Goal: Task Accomplishment & Management: Complete application form

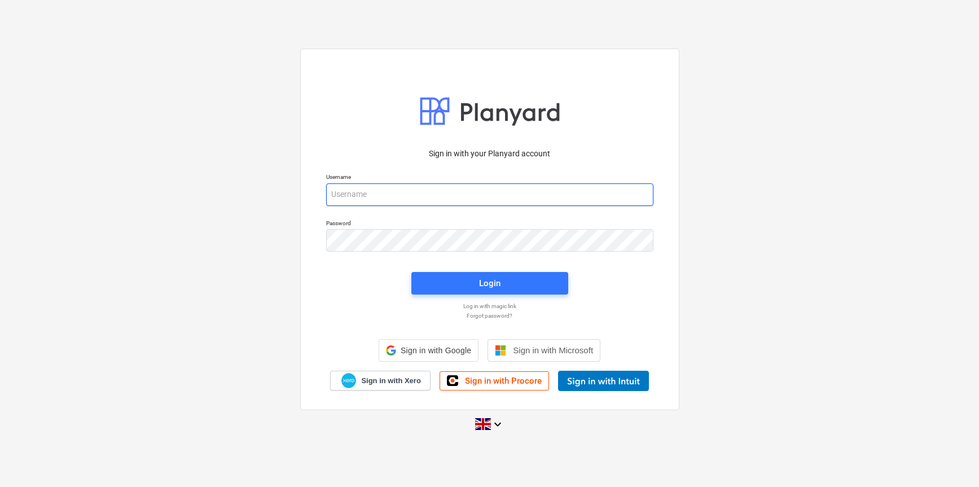
type input "[PERSON_NAME][EMAIL_ADDRESS][DOMAIN_NAME]"
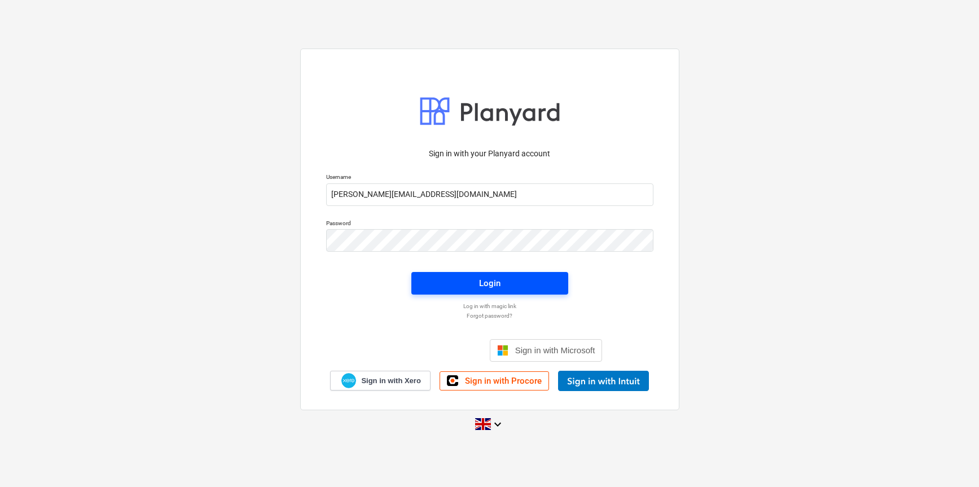
click at [488, 278] on div "Login" at bounding box center [489, 283] width 21 height 15
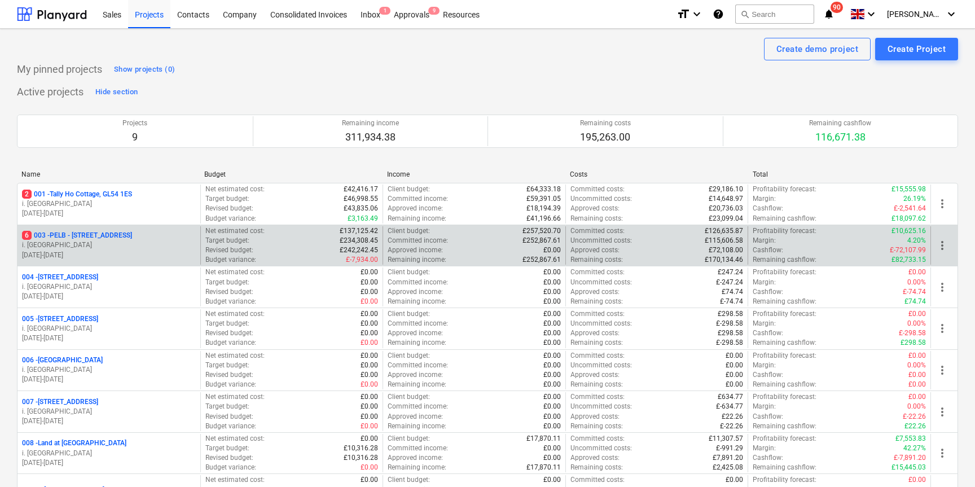
click at [89, 230] on div "6 003 - PELB - [GEOGRAPHIC_DATA], [GEOGRAPHIC_DATA], GL2 7NE i. montvydaite [DA…" at bounding box center [108, 245] width 183 height 39
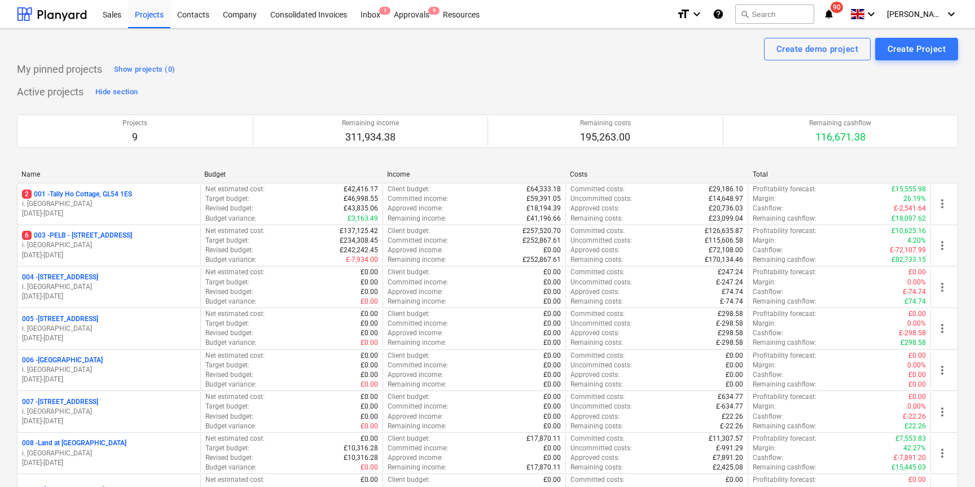
click at [108, 236] on p "6 003 - PELB - [GEOGRAPHIC_DATA], [GEOGRAPHIC_DATA], GL2 7NE" at bounding box center [77, 236] width 110 height 10
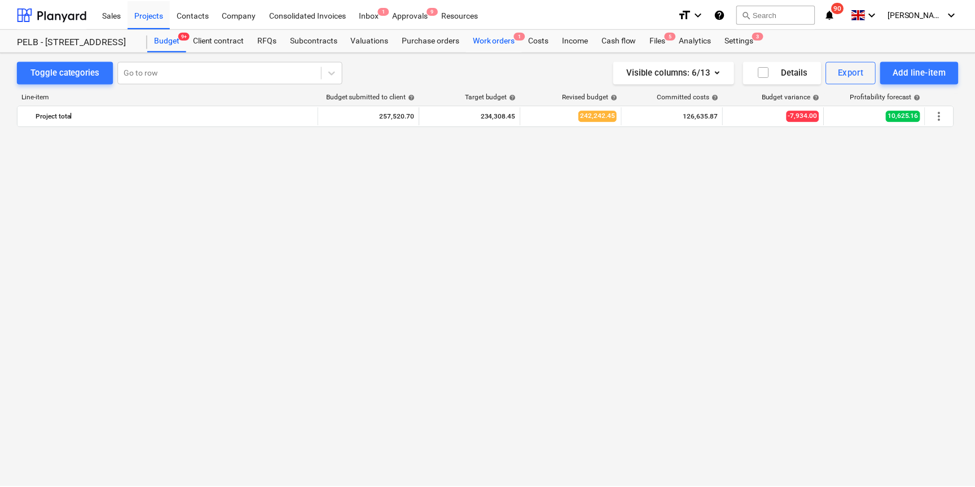
scroll to position [5634, 0]
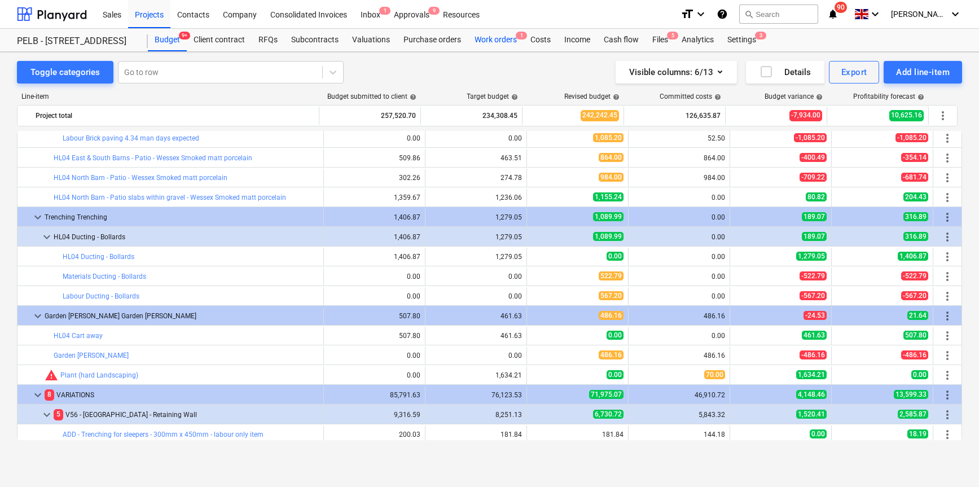
click at [492, 41] on div "Work orders 1" at bounding box center [496, 40] width 56 height 23
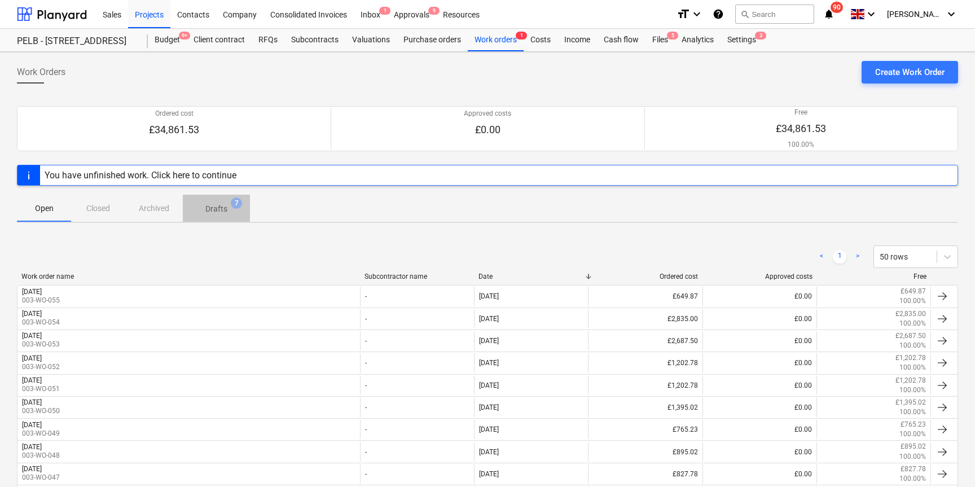
click at [228, 211] on span "Drafts 7" at bounding box center [216, 209] width 40 height 12
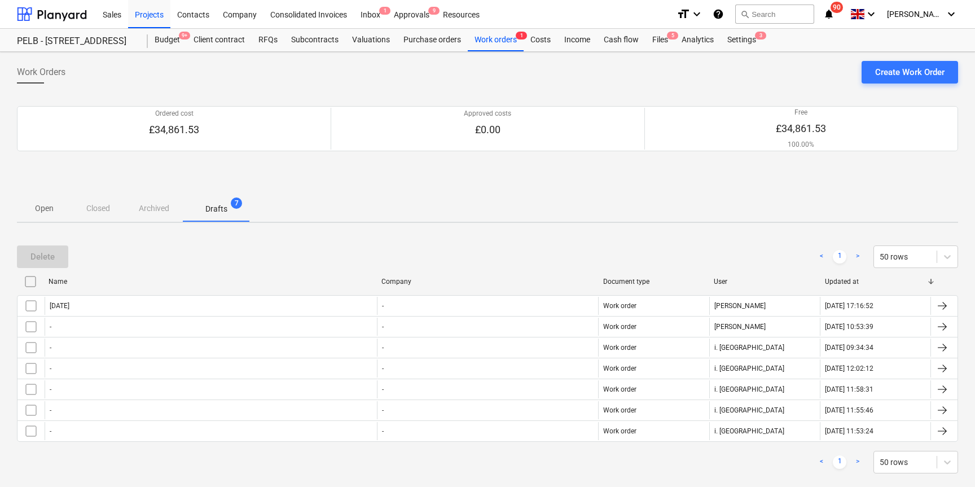
click at [41, 204] on p "Open" at bounding box center [43, 209] width 27 height 12
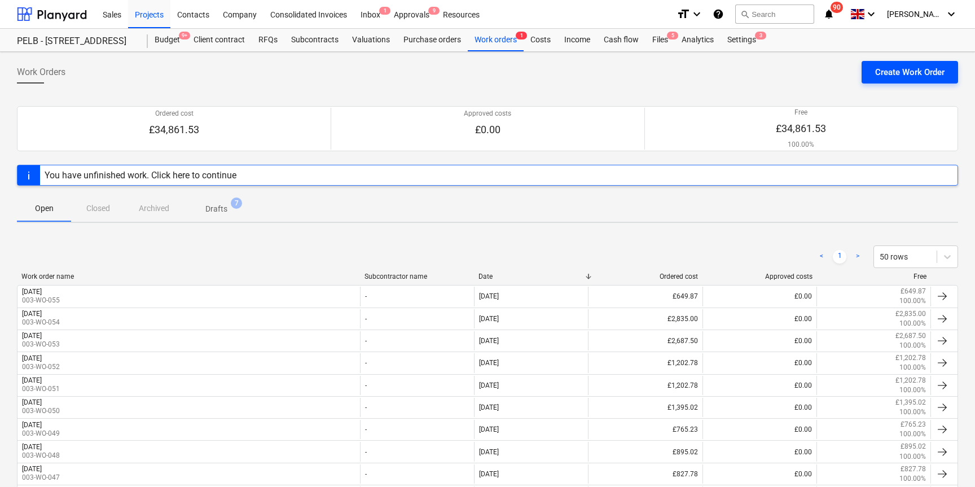
click at [896, 72] on div "Create Work Order" at bounding box center [909, 72] width 69 height 15
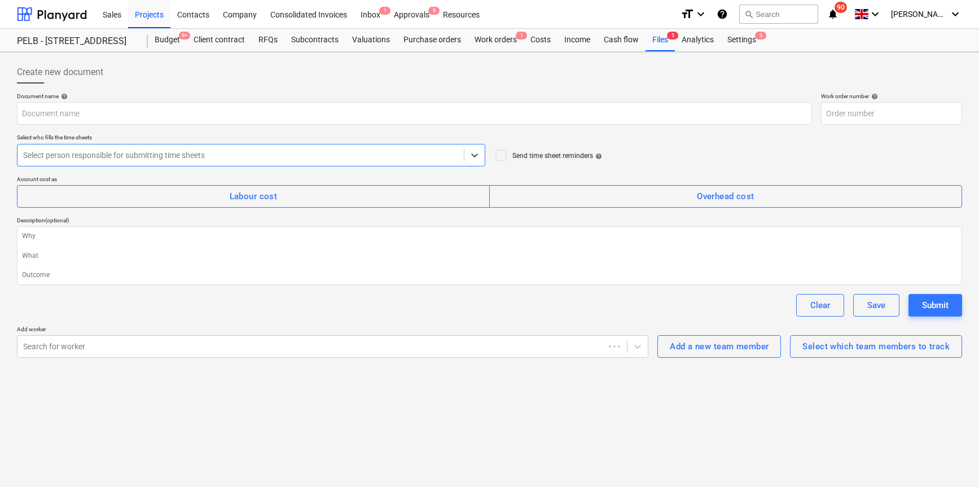
type textarea "x"
type input "003-WO-056"
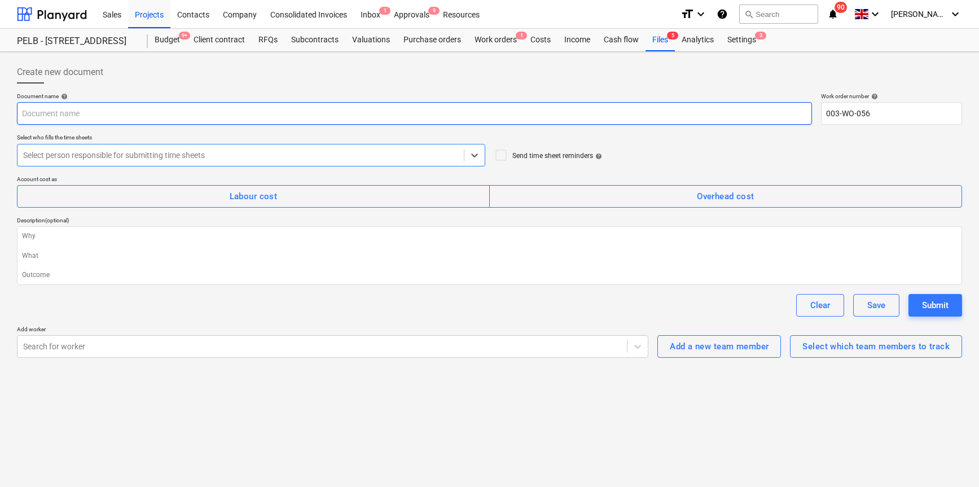
click at [141, 119] on input "text" at bounding box center [414, 113] width 795 height 23
type textarea "x"
type input "Tu"
type textarea "x"
type input "Tue"
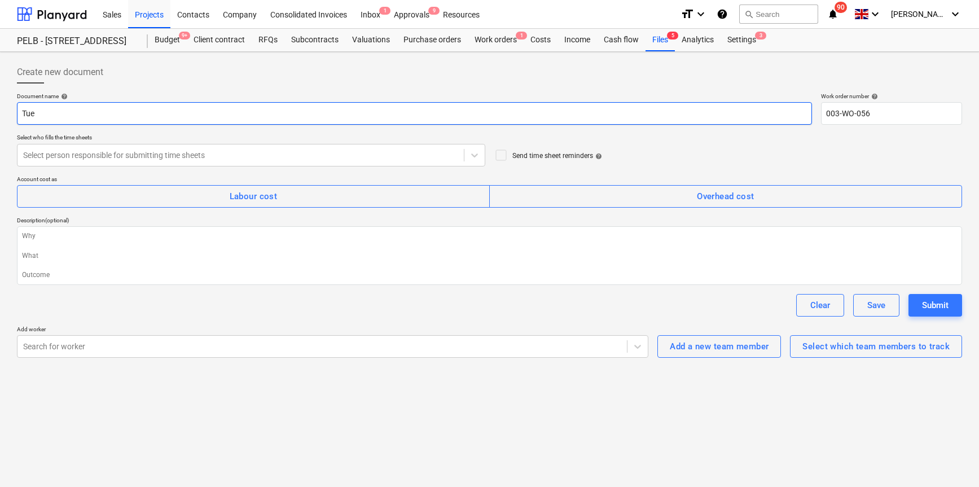
type textarea "x"
type input "Tuesd"
type textarea "x"
type input "Tuesda"
type textarea "x"
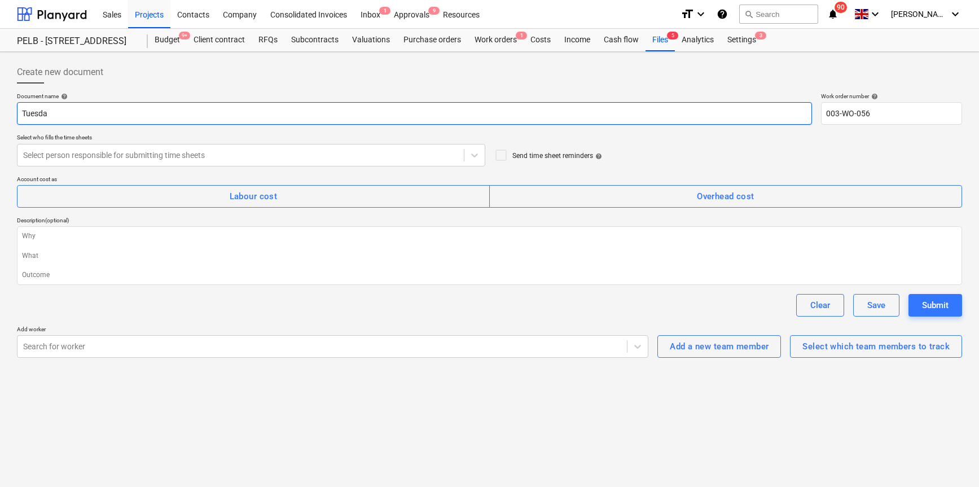
type input "[DATE]"
type textarea "x"
type input "[DATE]"
type textarea "x"
type input "[DATE] 1"
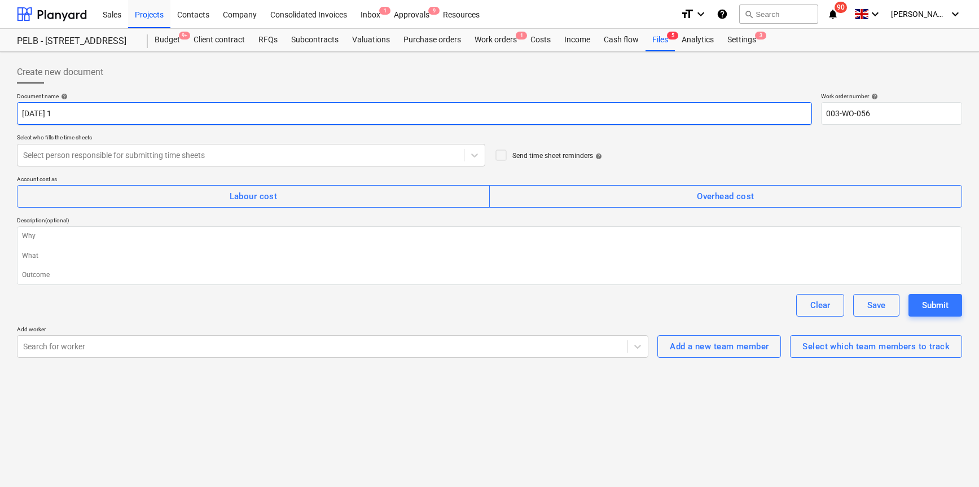
type textarea "x"
type input "[DATE] 14"
type textarea "x"
type input "[DATE] 14t"
type textarea "x"
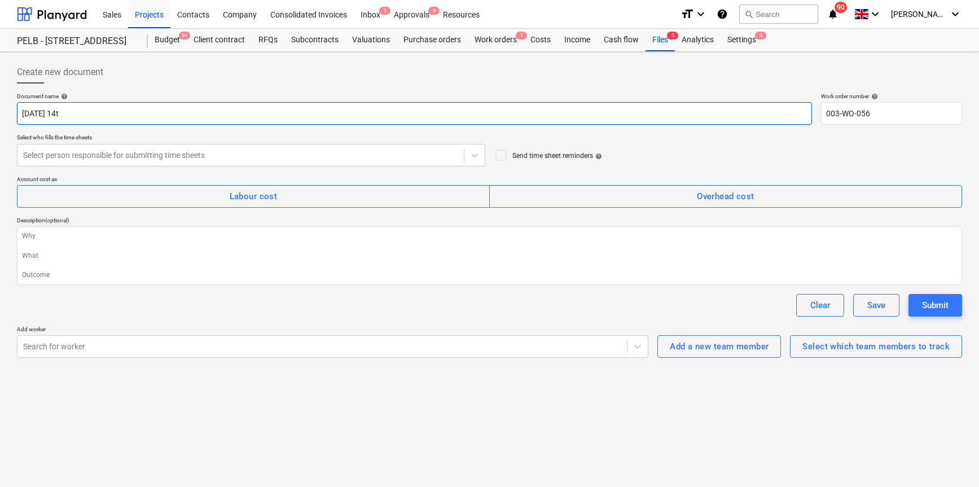
type input "[DATE] 14th"
type textarea "x"
type input "[DATE] 14th"
type textarea "x"
type input "[DATE] 14th O"
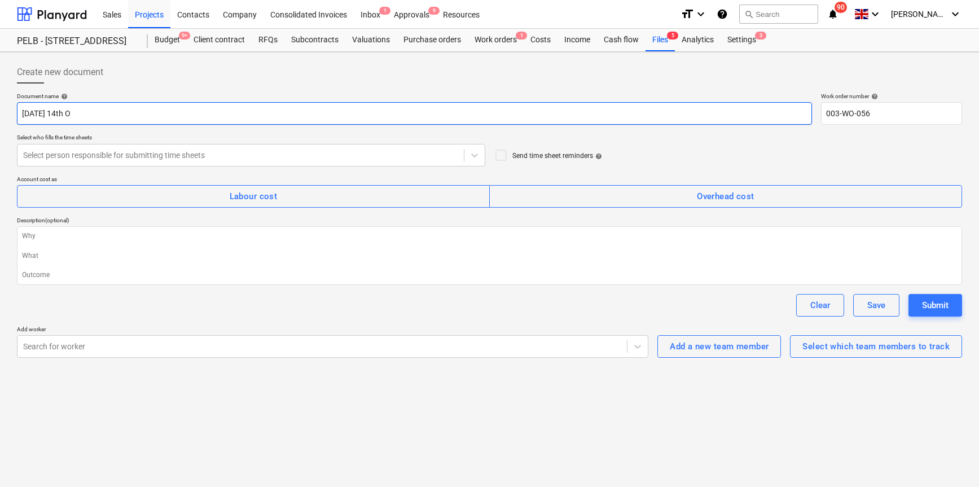
type textarea "x"
type input "[DATE] 14th Oc"
type textarea "x"
type input "[DATE]"
type textarea "x"
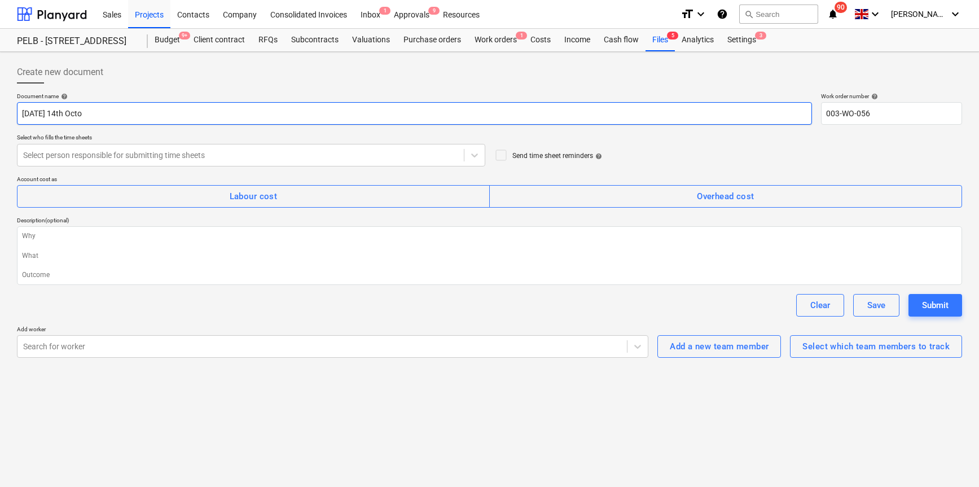
type input "[DATE] 14th Octob"
type textarea "x"
type input "[DATE]"
type textarea "x"
type input "[DATE]"
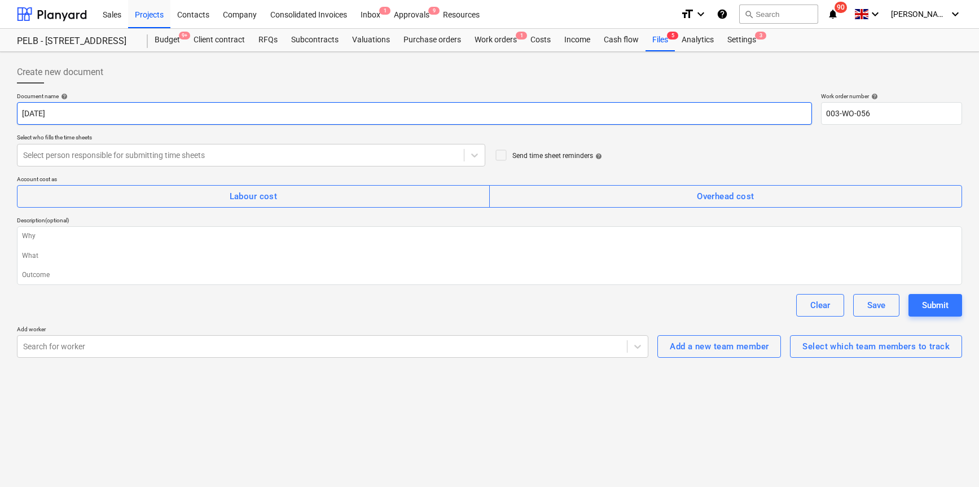
type textarea "x"
type input "[DATE] 2"
type textarea "x"
type input "[DATE]"
type textarea "x"
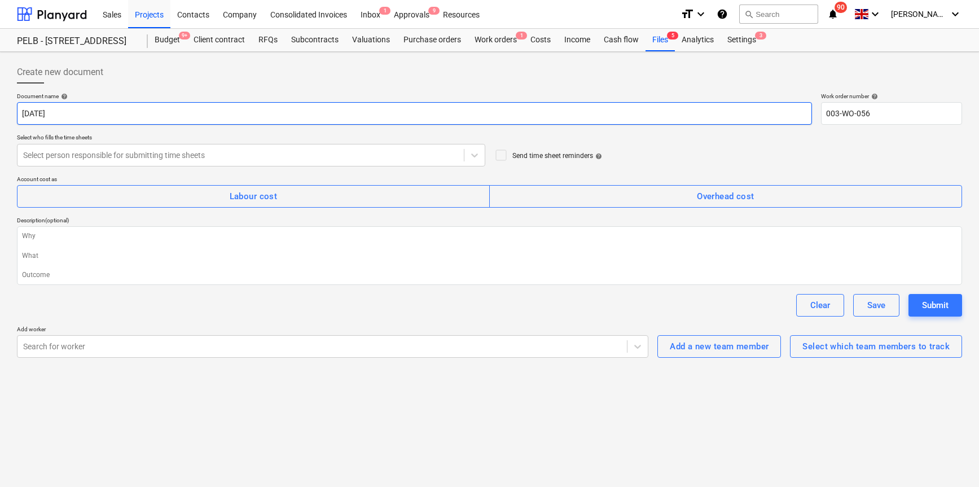
type input "[DATE]"
type textarea "x"
type input "[DATE]"
type textarea "x"
type input "[DATE]"
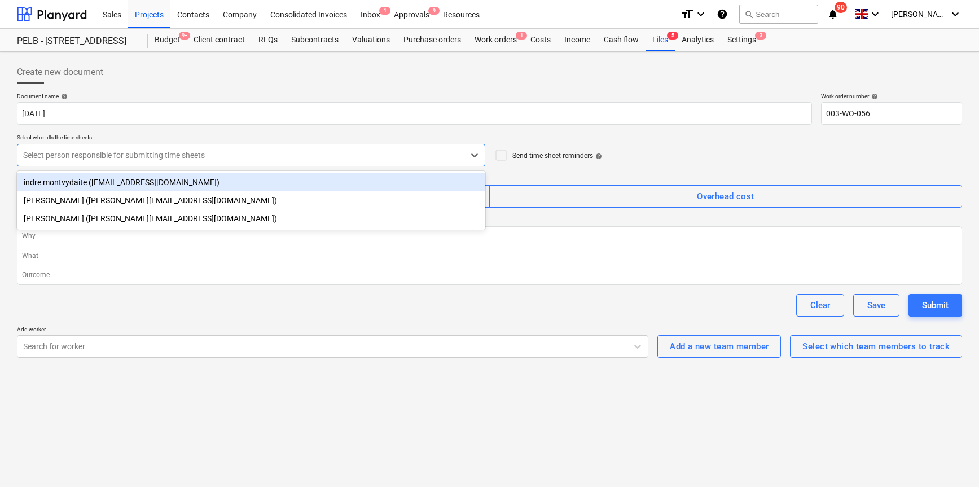
click at [205, 164] on div "Select person responsible for submitting time sheets" at bounding box center [251, 155] width 468 height 23
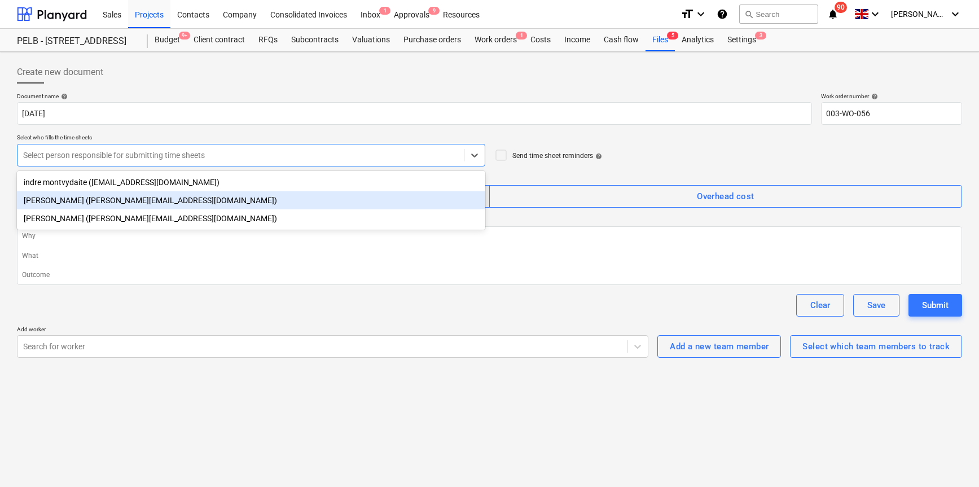
click at [176, 198] on div "[PERSON_NAME] ([PERSON_NAME][EMAIL_ADDRESS][DOMAIN_NAME])" at bounding box center [251, 200] width 468 height 18
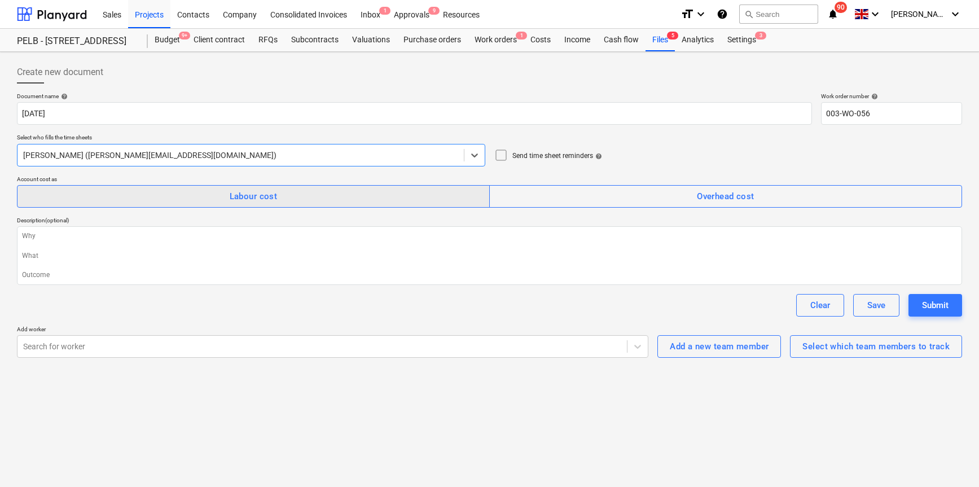
click at [215, 192] on span "Labour cost" at bounding box center [253, 196] width 448 height 15
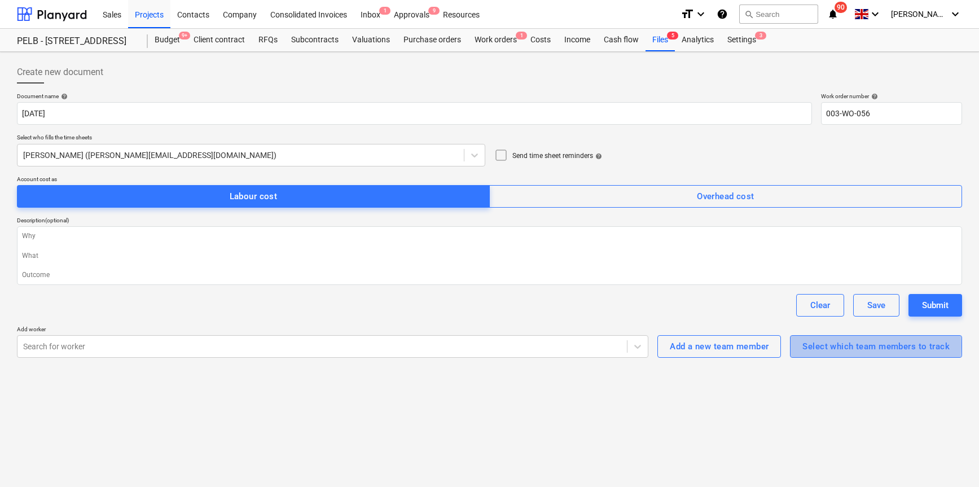
click at [811, 345] on div "Select which team members to track" at bounding box center [876, 346] width 147 height 15
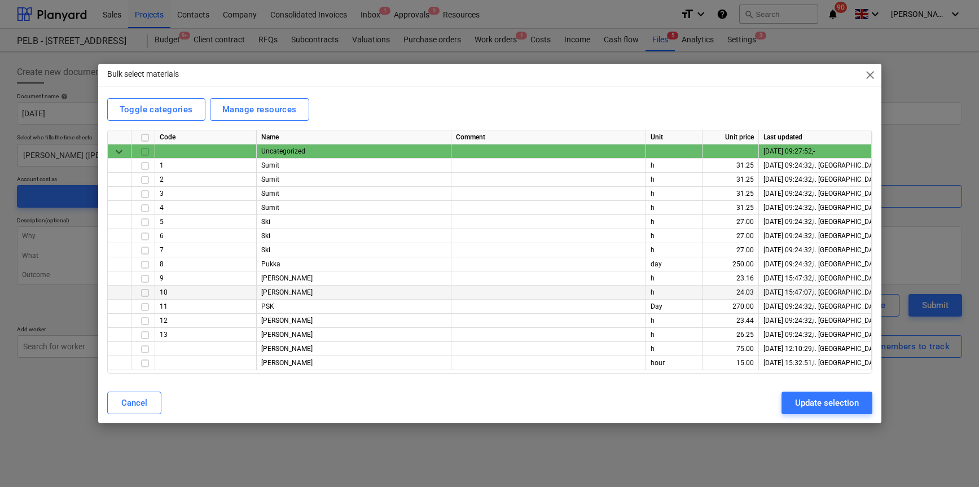
click at [144, 293] on input "checkbox" at bounding box center [145, 293] width 14 height 14
click at [146, 321] on input "checkbox" at bounding box center [145, 321] width 14 height 14
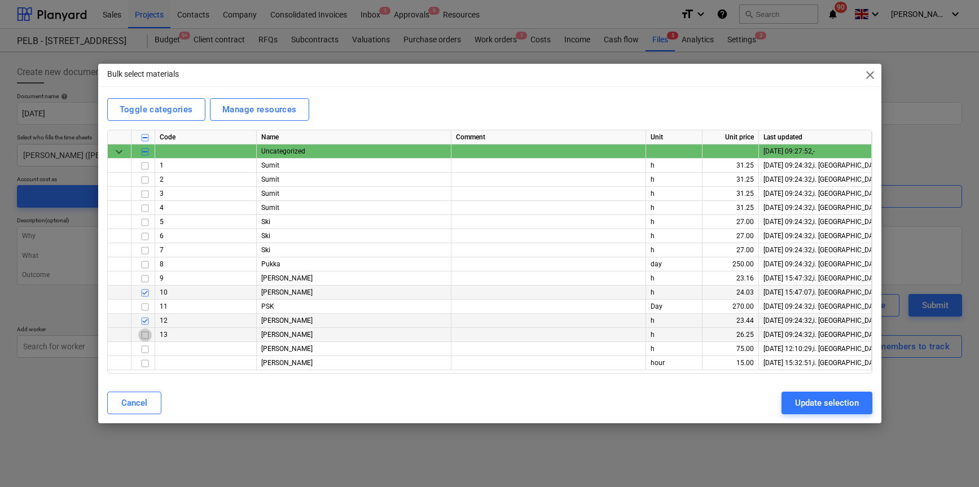
click at [146, 339] on input "checkbox" at bounding box center [145, 335] width 14 height 14
click at [144, 367] on input "checkbox" at bounding box center [145, 364] width 14 height 14
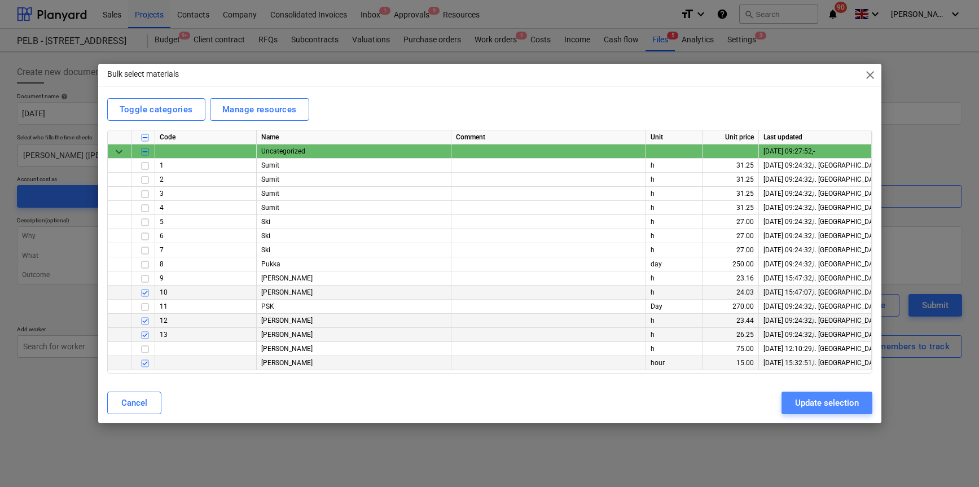
click at [834, 406] on div "Update selection" at bounding box center [827, 403] width 64 height 15
type textarea "x"
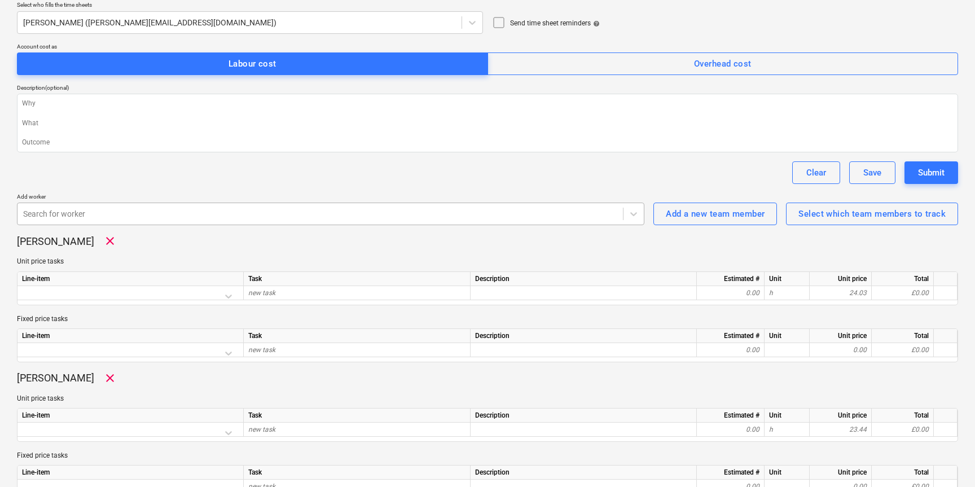
scroll to position [137, 0]
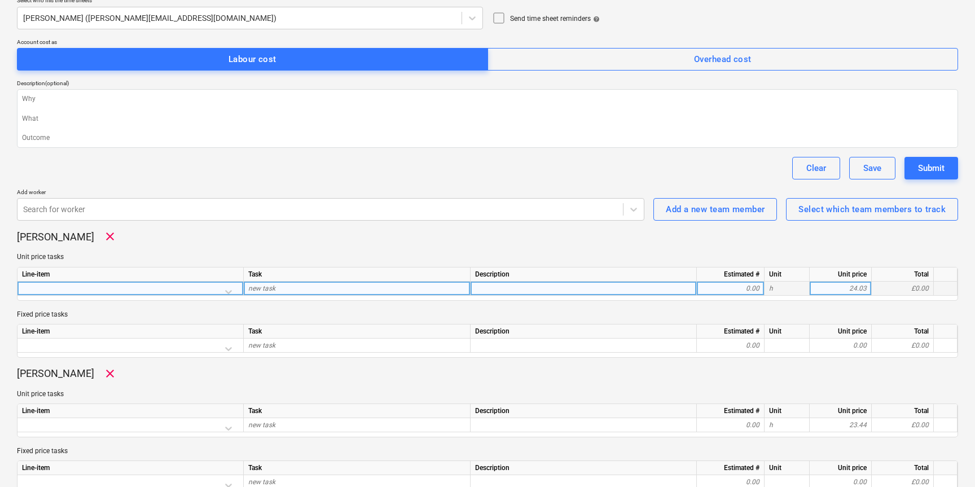
click at [229, 291] on div at bounding box center [130, 292] width 217 height 20
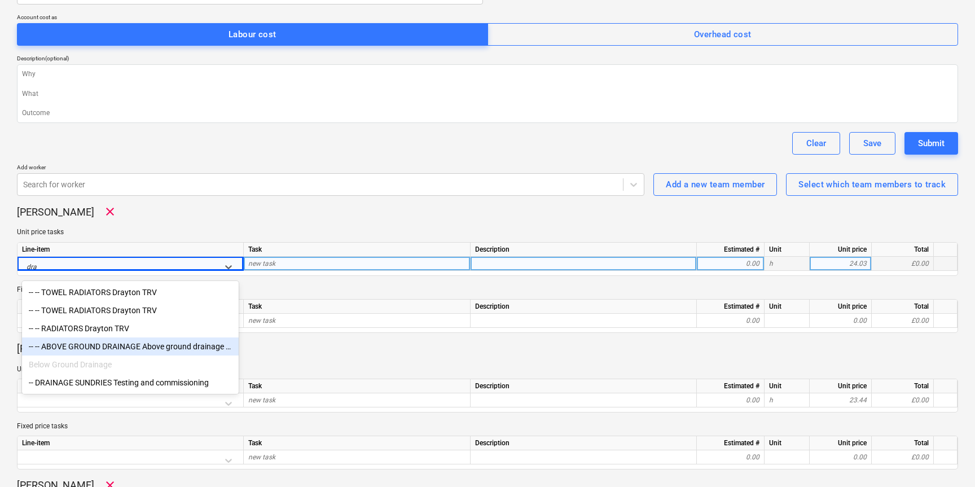
scroll to position [163, 0]
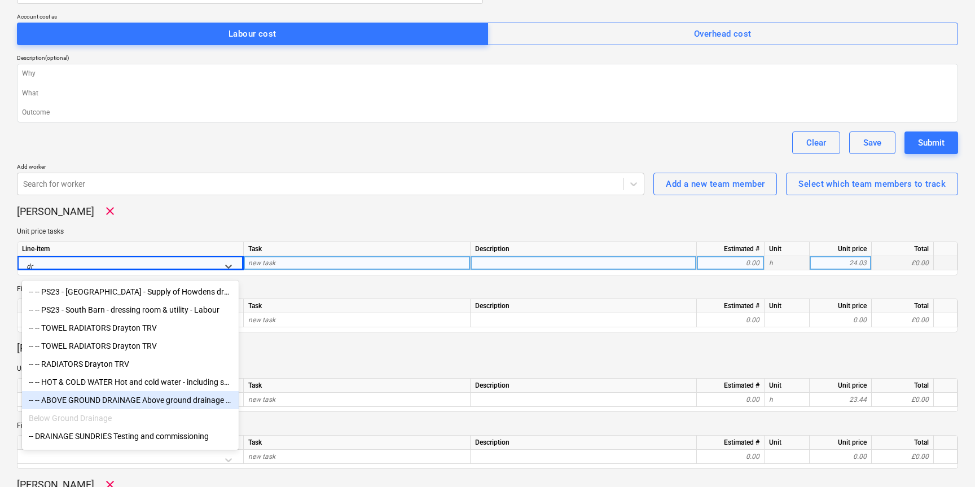
type input "d"
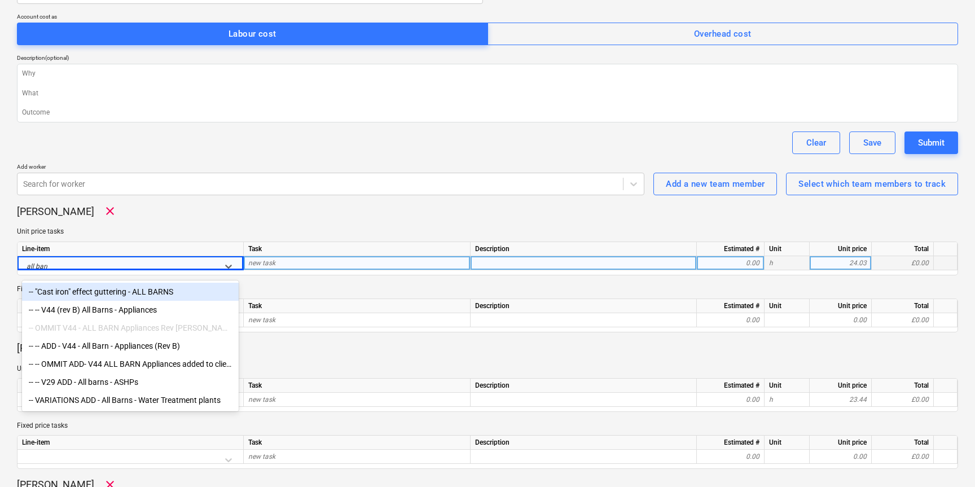
type input "all barns"
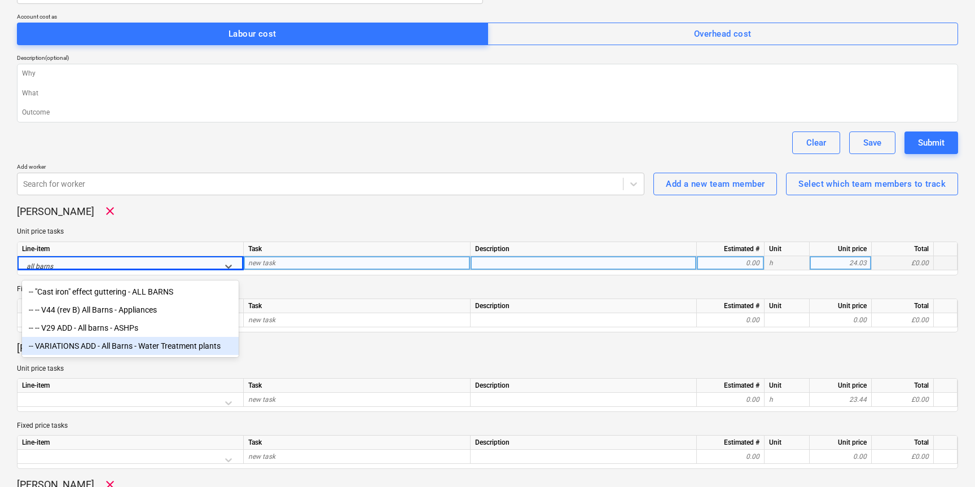
click at [126, 345] on div "-- VARIATIONS ADD - All Barns - Water Treatment plants" at bounding box center [130, 346] width 217 height 18
type textarea "x"
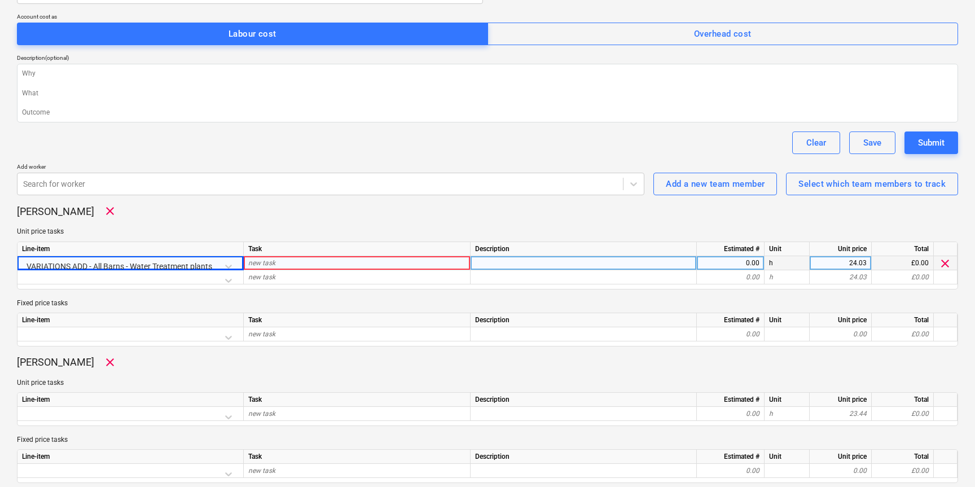
click at [278, 260] on div "new task" at bounding box center [357, 263] width 227 height 14
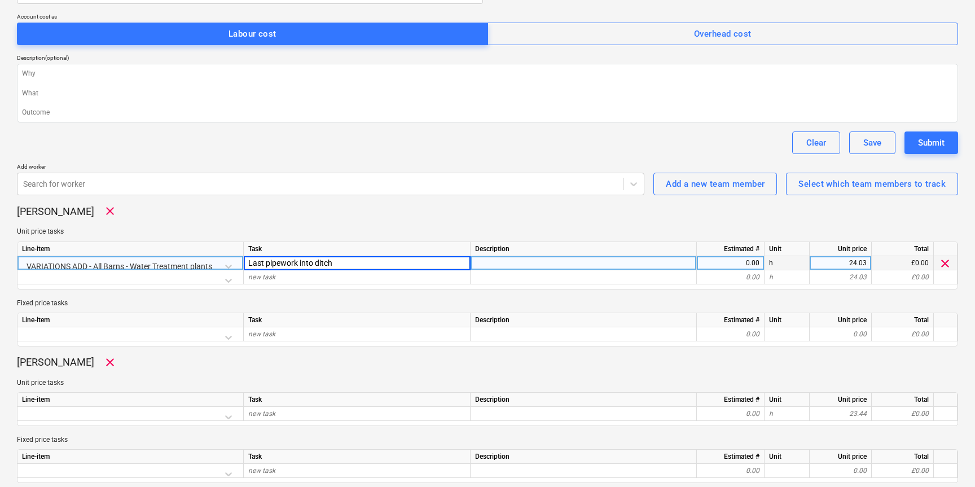
type input "Last pipework into ditch"
type textarea "x"
click at [723, 265] on div "0.00" at bounding box center [731, 263] width 58 height 14
type input "8"
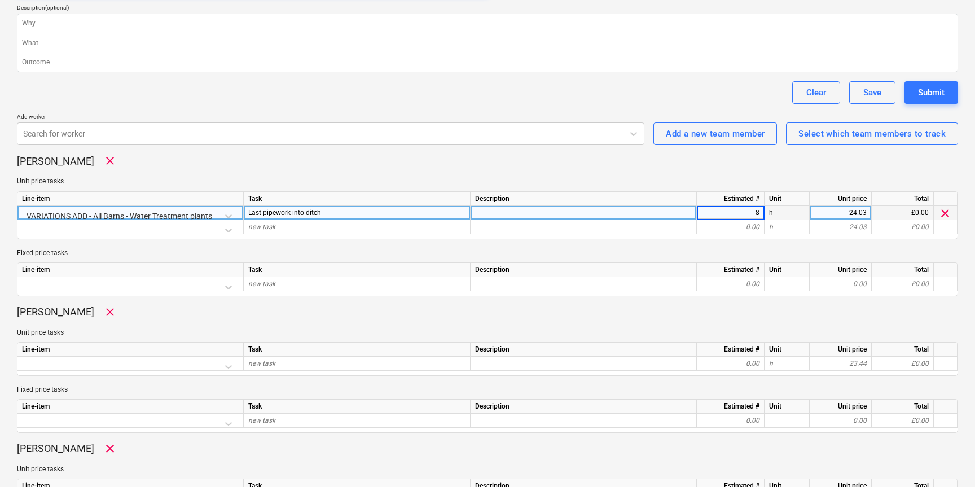
scroll to position [242, 0]
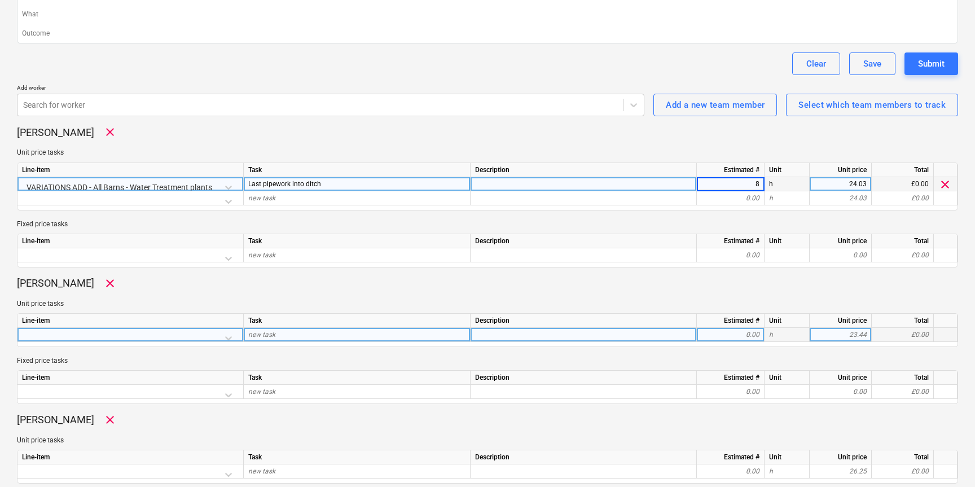
type textarea "x"
click at [231, 338] on div at bounding box center [130, 338] width 217 height 20
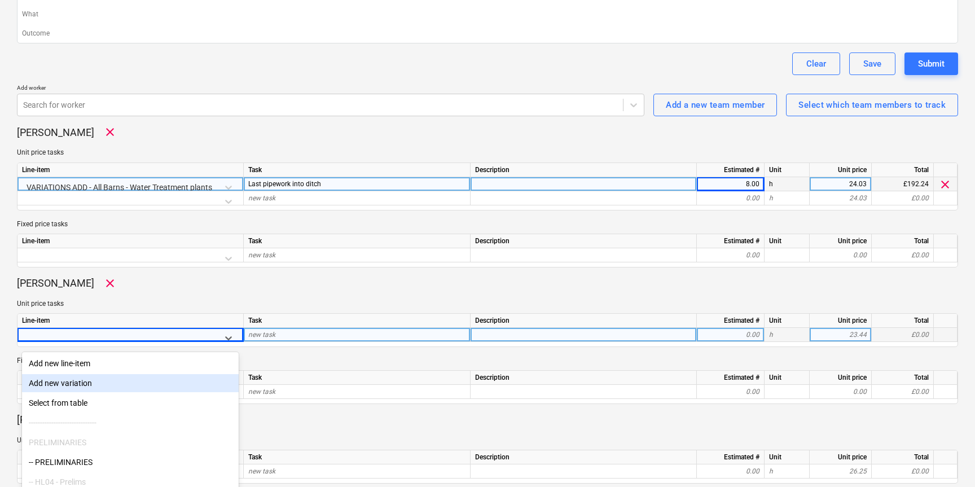
scroll to position [283, 0]
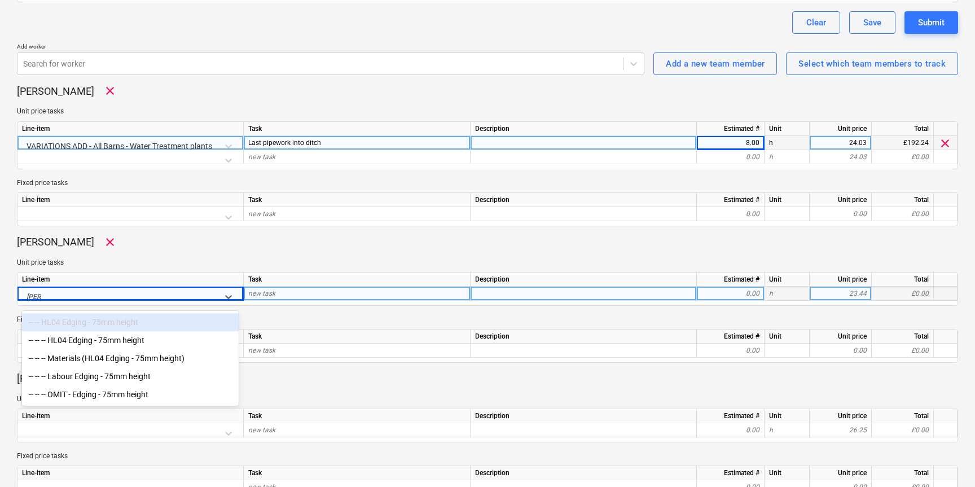
type input "edging"
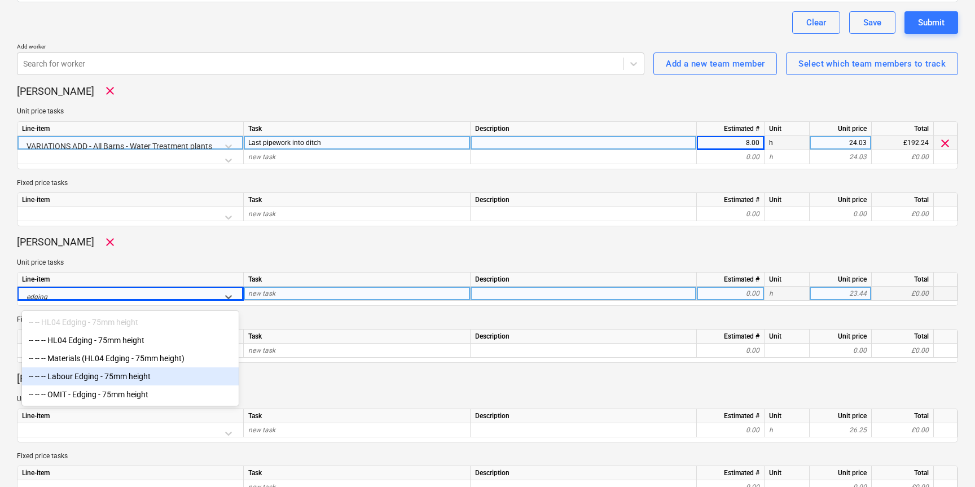
click at [138, 374] on div "-- -- -- Labour Edging - 75mm height" at bounding box center [130, 376] width 217 height 18
type textarea "x"
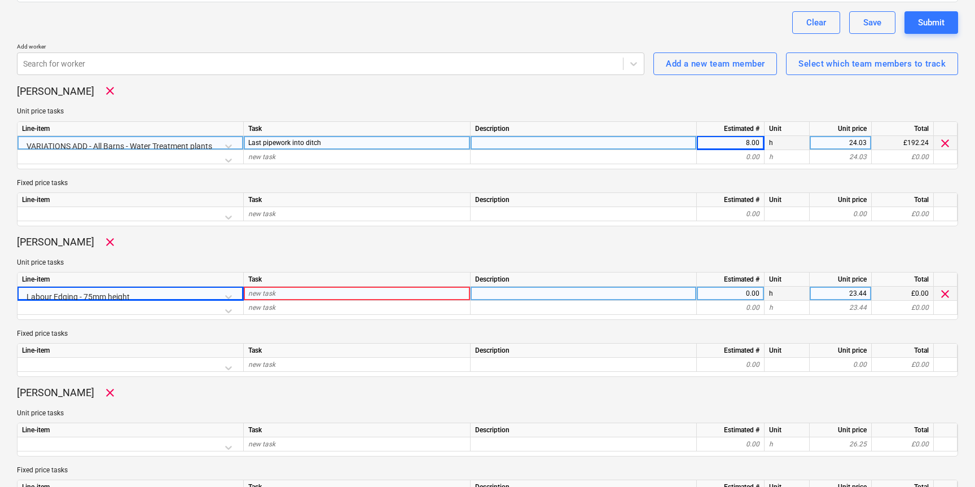
click at [280, 289] on div "new task" at bounding box center [357, 294] width 227 height 14
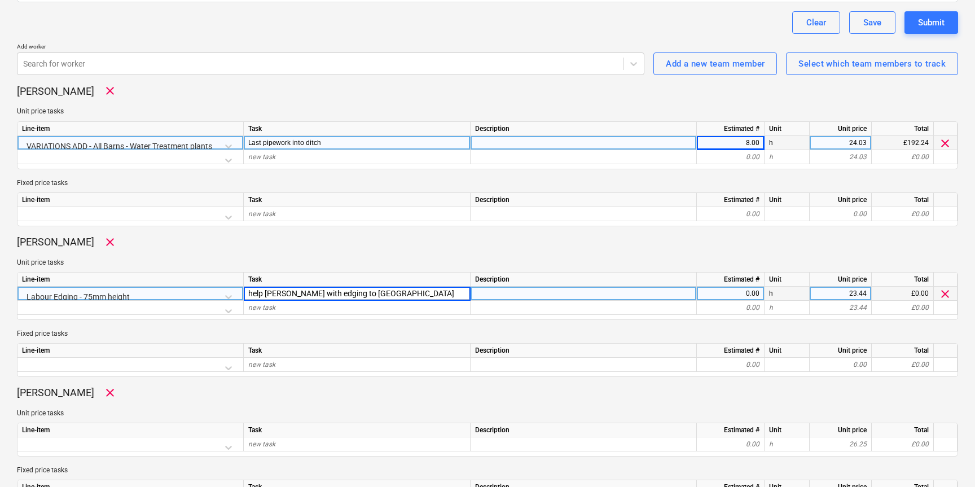
type input "help [PERSON_NAME] with edging to [GEOGRAPHIC_DATA]"
type textarea "x"
click at [709, 292] on div "0.00" at bounding box center [731, 294] width 58 height 14
type input "8"
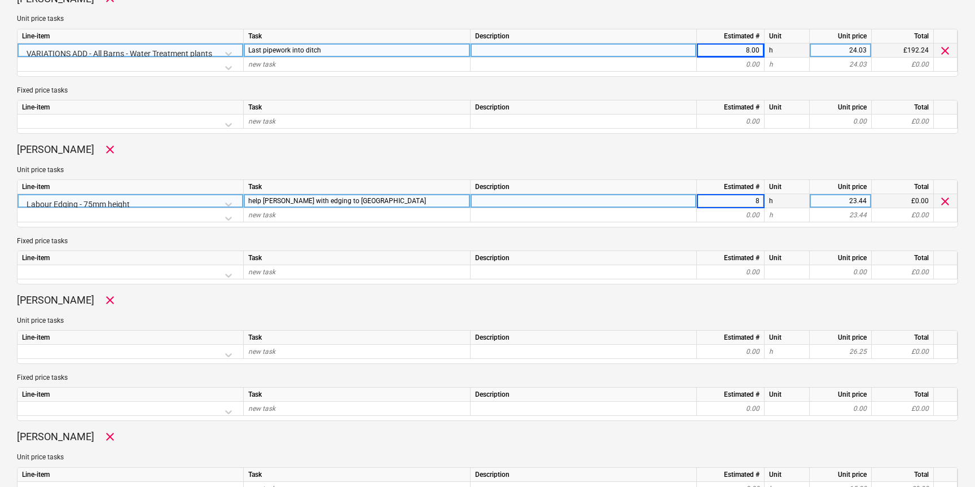
scroll to position [418, 0]
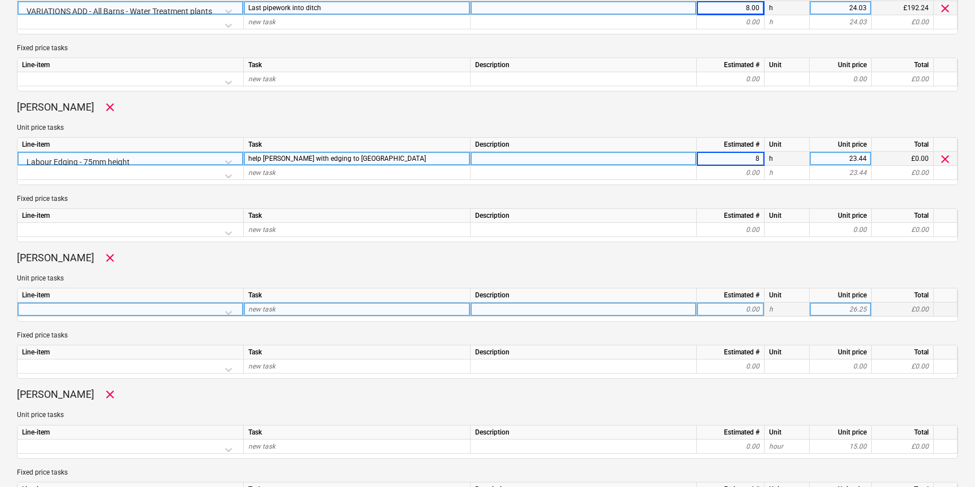
type textarea "x"
click at [183, 308] on div at bounding box center [130, 313] width 217 height 20
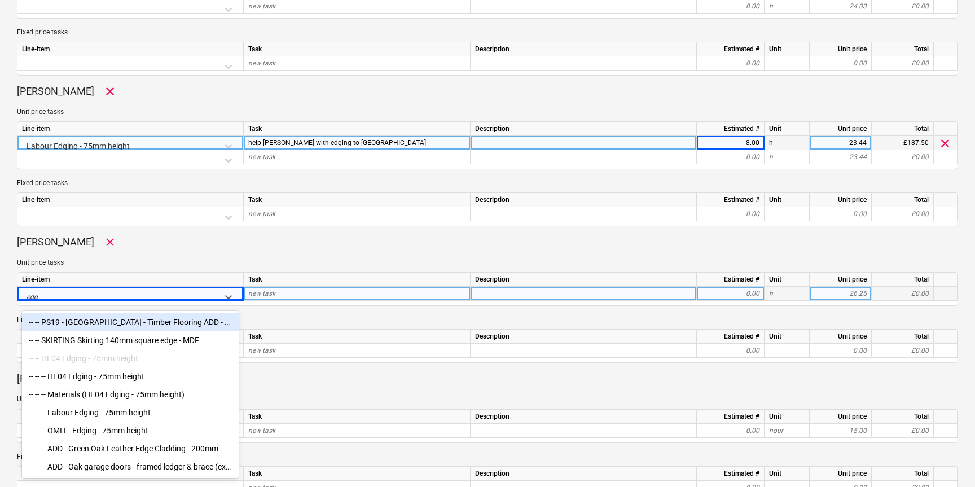
type input "edgi"
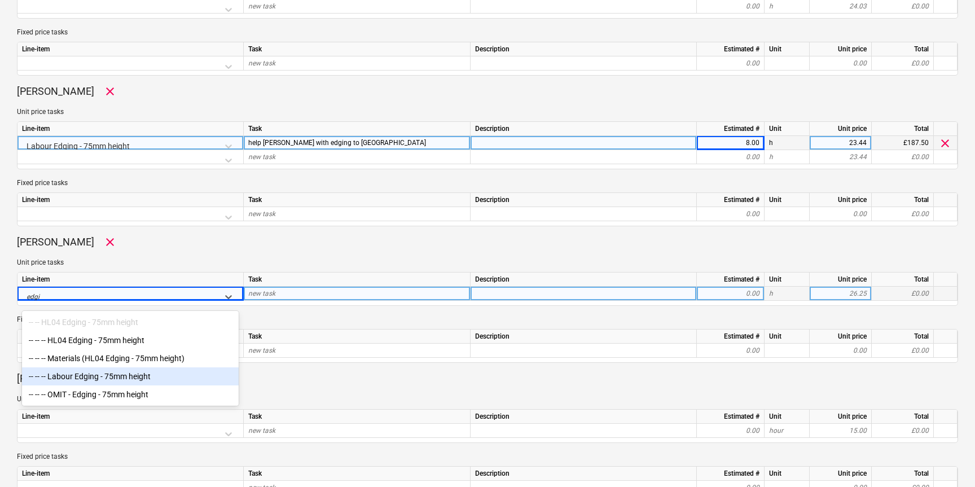
click at [111, 373] on div "-- -- -- Labour Edging - 75mm height" at bounding box center [130, 376] width 217 height 18
type textarea "x"
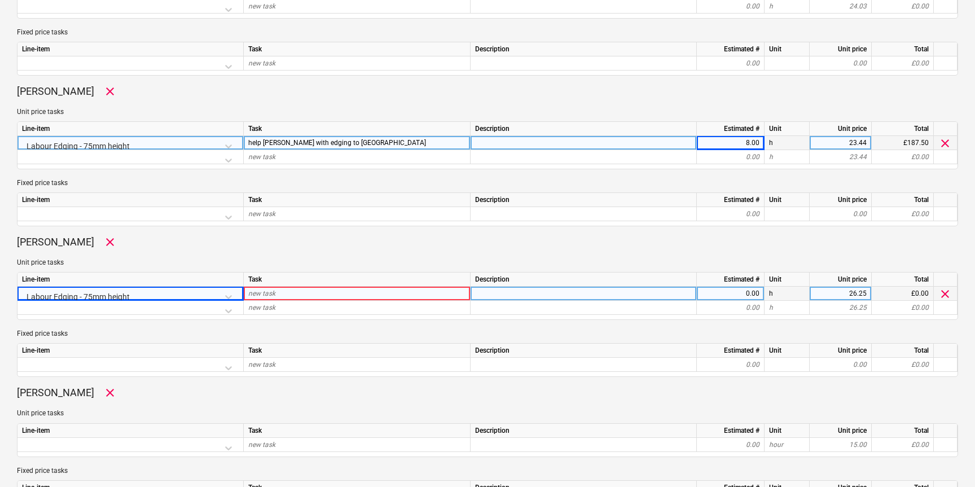
click at [303, 294] on div "new task" at bounding box center [357, 294] width 227 height 14
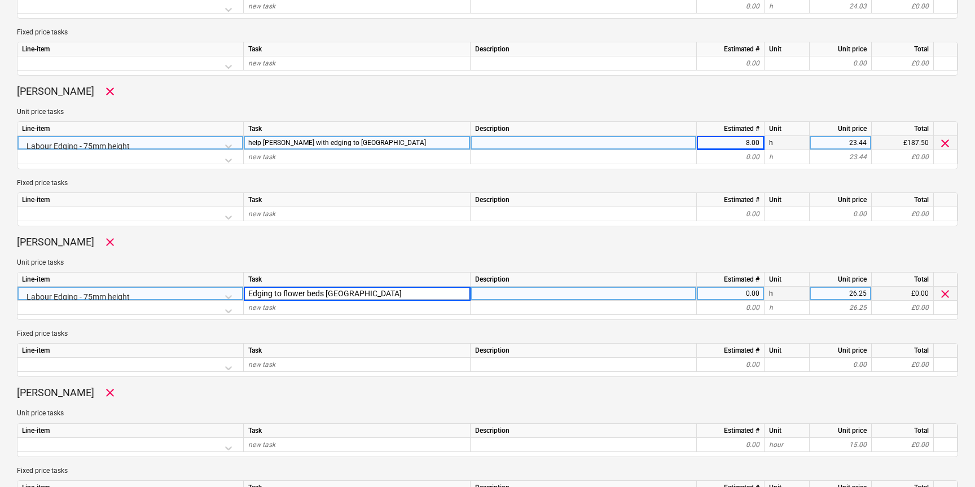
type input "Edging to flower beds [GEOGRAPHIC_DATA]"
type textarea "x"
click at [730, 295] on div "0.00" at bounding box center [731, 294] width 58 height 14
type input "8"
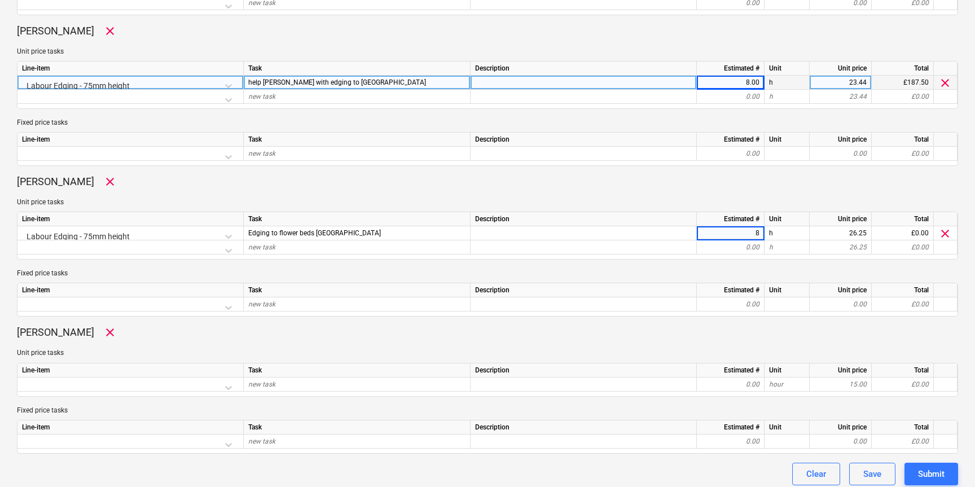
scroll to position [501, 0]
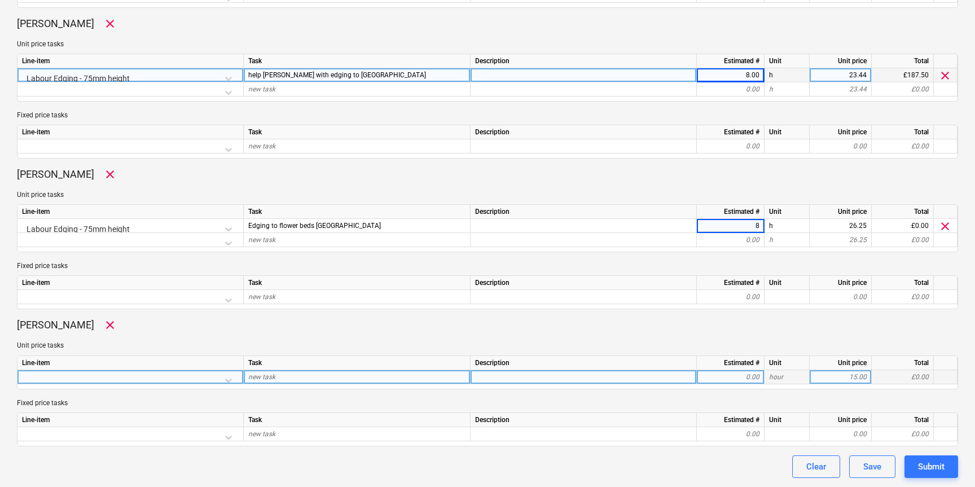
type textarea "x"
click at [177, 376] on div at bounding box center [130, 380] width 217 height 20
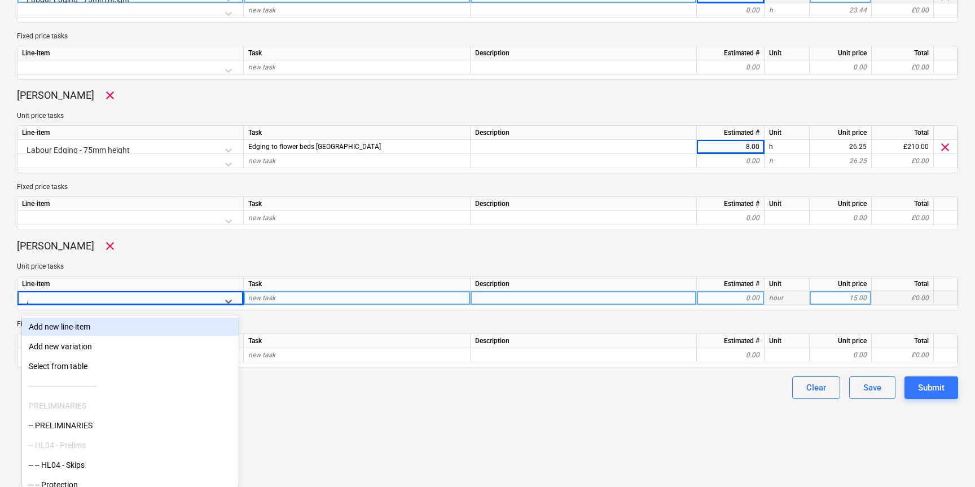
type input "ad"
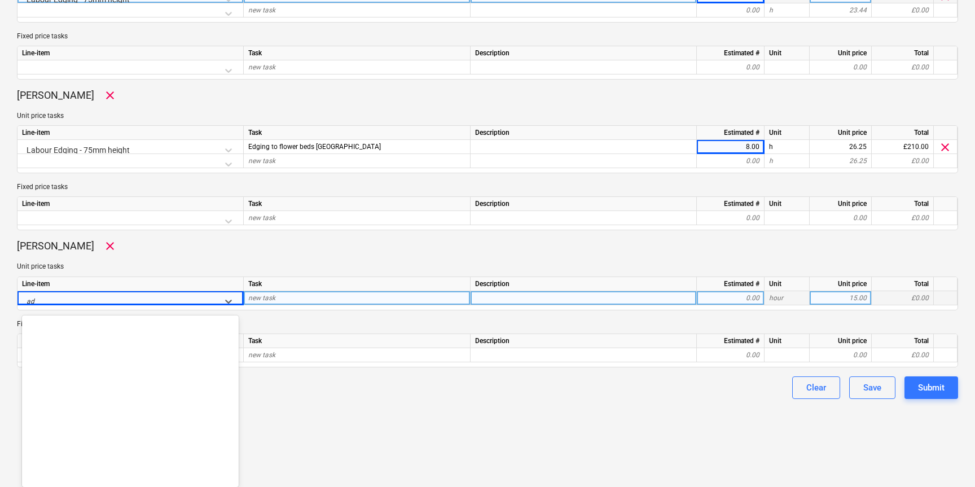
scroll to position [2853, 0]
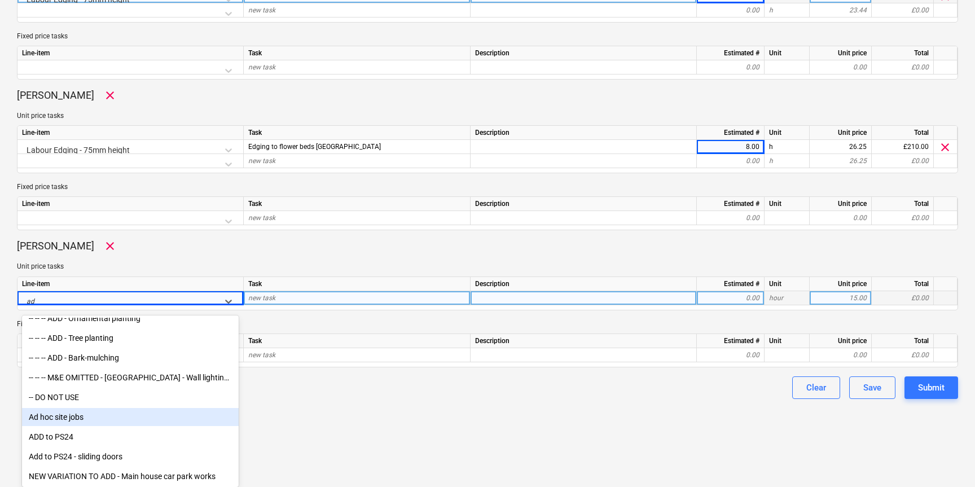
click at [67, 415] on div "Ad hoc site jobs" at bounding box center [130, 417] width 217 height 18
type textarea "x"
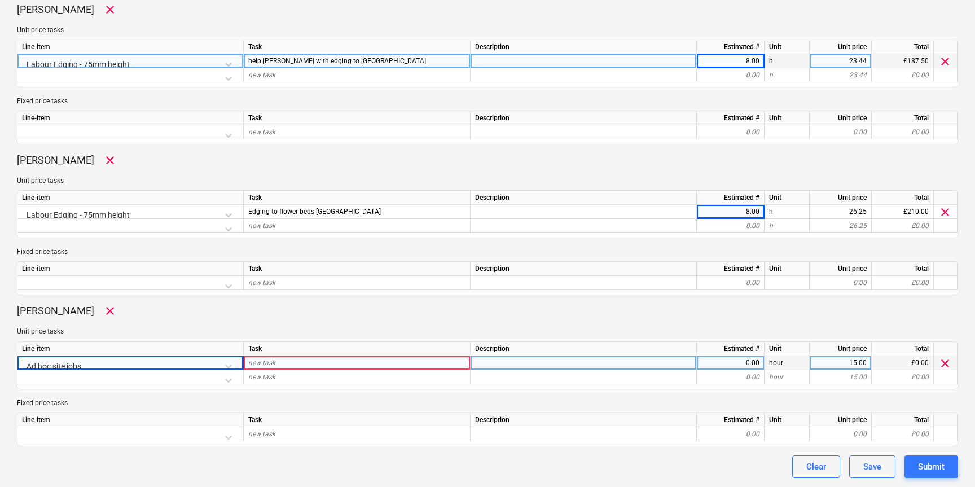
click at [270, 358] on div "new task" at bounding box center [357, 363] width 227 height 14
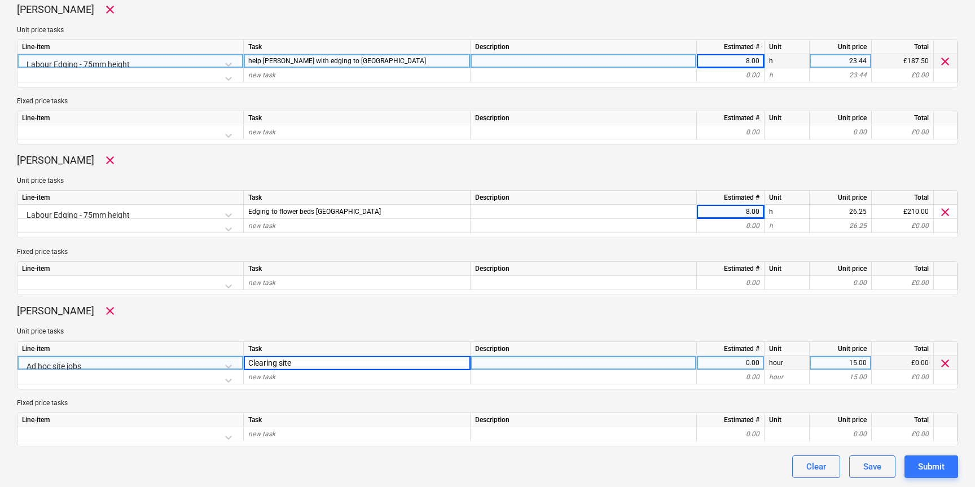
type input "Clearing site"
type textarea "x"
click at [731, 363] on div "0.00" at bounding box center [731, 363] width 58 height 14
type input "8"
click at [676, 401] on p "Fixed price tasks" at bounding box center [487, 403] width 941 height 10
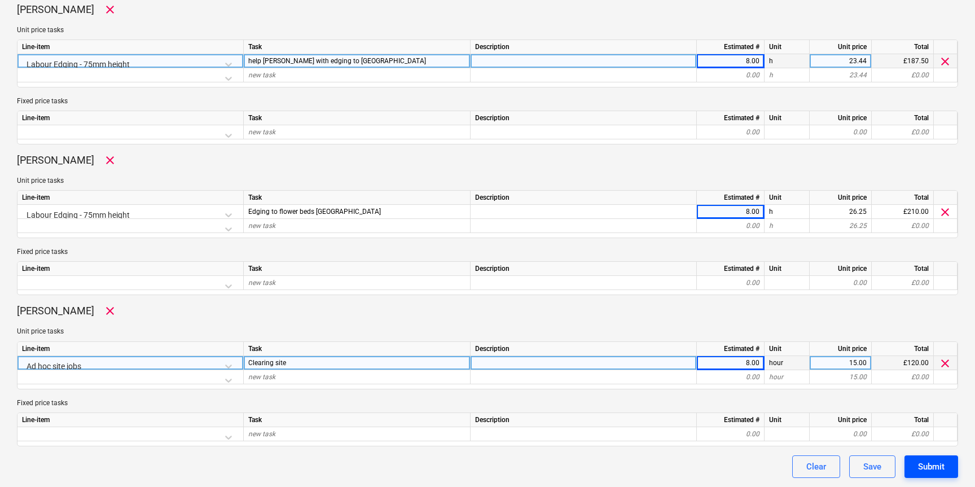
click at [936, 467] on div "Submit" at bounding box center [931, 466] width 27 height 15
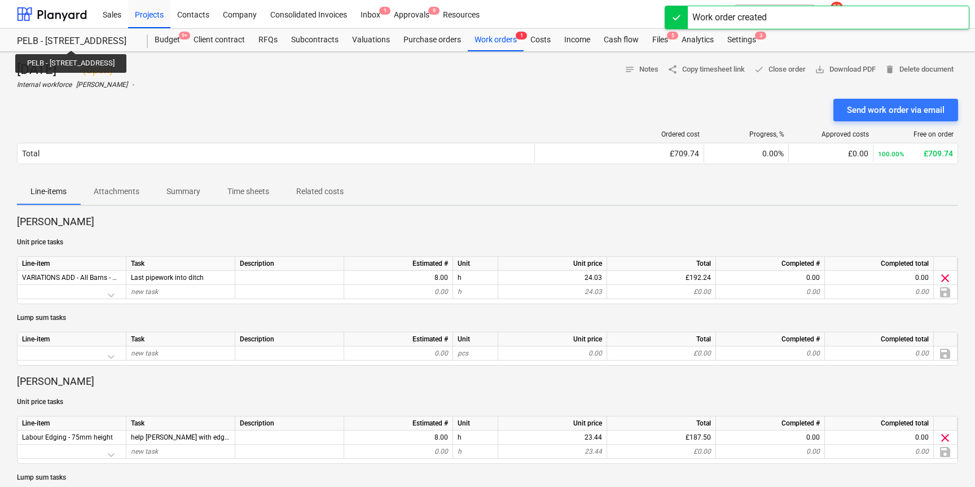
click at [102, 40] on div "PELB - [STREET_ADDRESS]" at bounding box center [75, 42] width 117 height 12
click at [43, 13] on div at bounding box center [52, 14] width 70 height 28
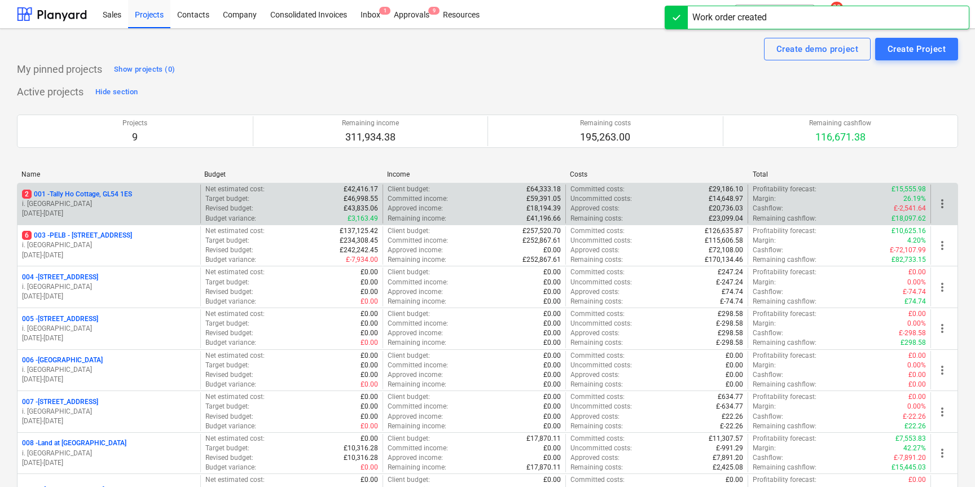
click at [77, 192] on p "2 001 - Tally Ho Cottage, GL54 1ES" at bounding box center [77, 195] width 110 height 10
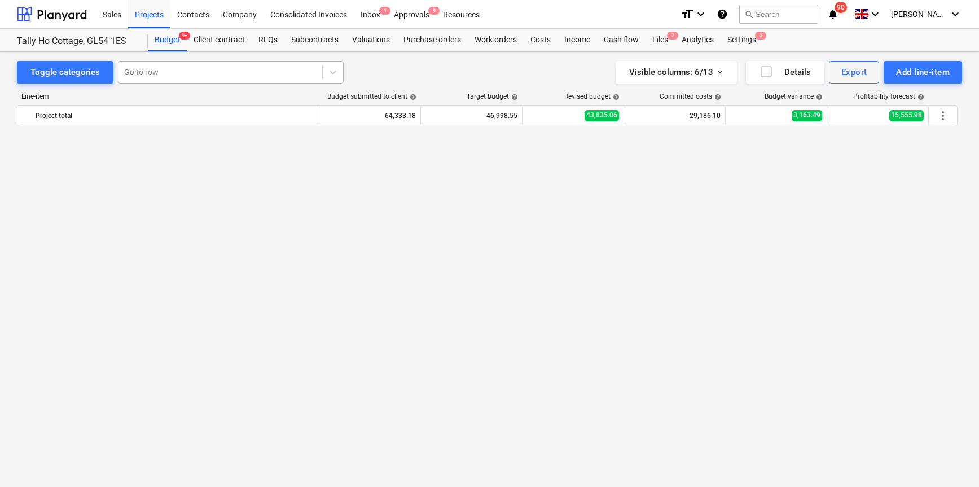
scroll to position [1172, 0]
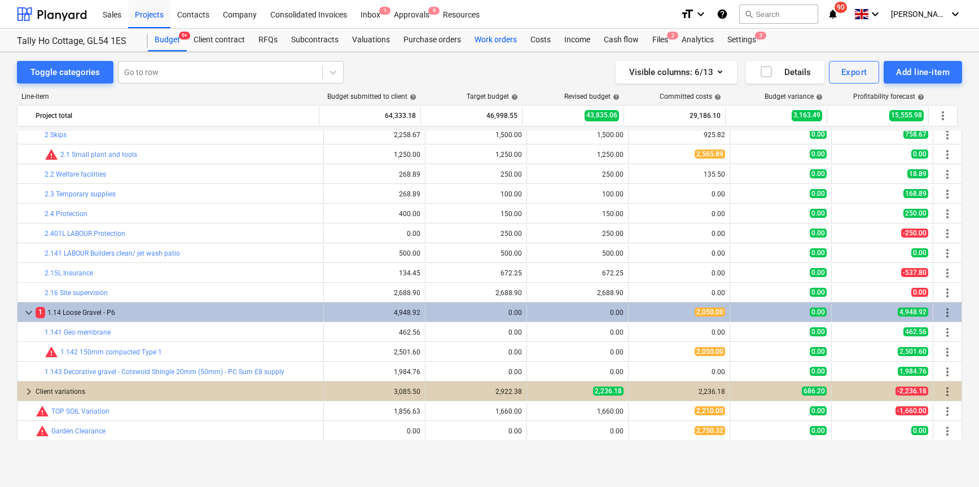
click at [488, 40] on div "Work orders" at bounding box center [496, 40] width 56 height 23
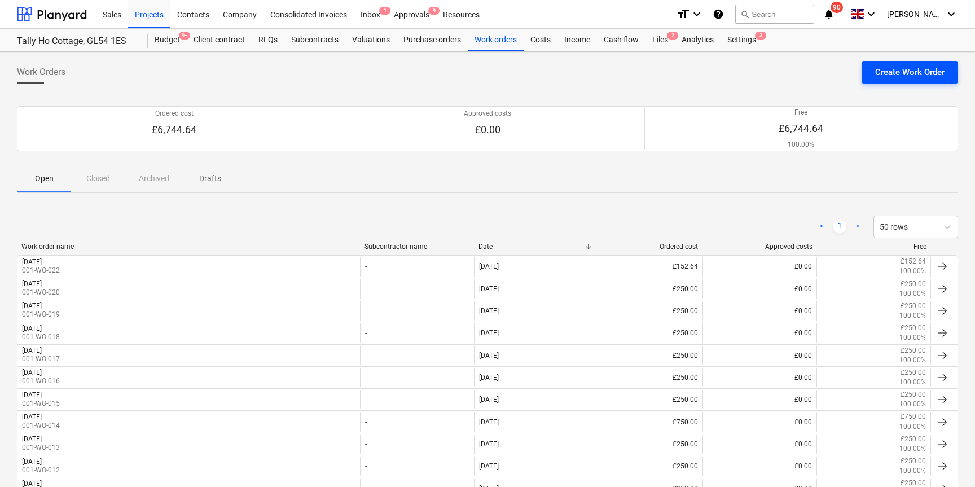
click at [883, 76] on div "Create Work Order" at bounding box center [909, 72] width 69 height 15
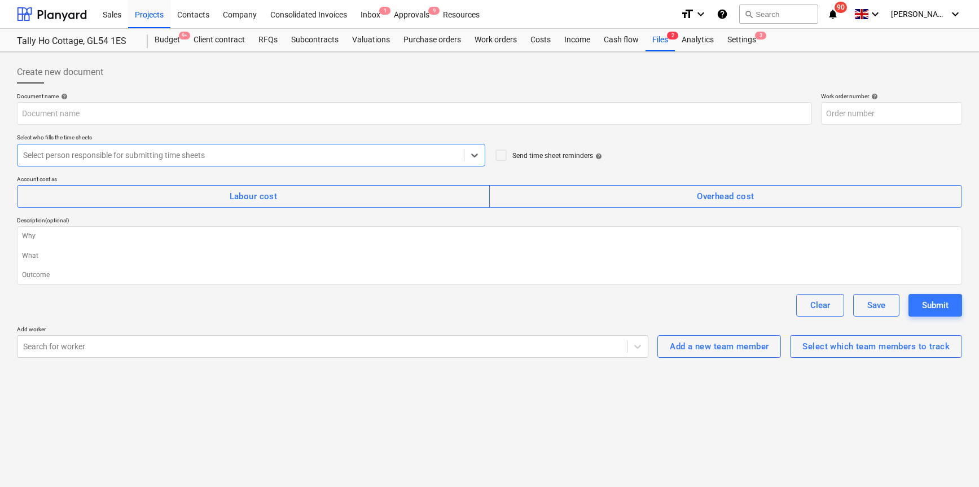
type textarea "x"
type input "001-WO-023"
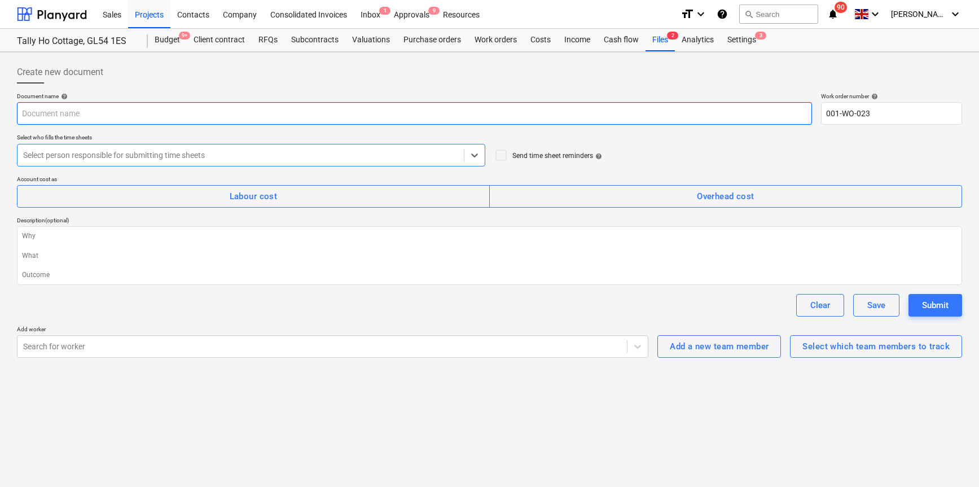
click at [101, 121] on input "text" at bounding box center [414, 113] width 795 height 23
type textarea "x"
type input "T"
type textarea "x"
type input "Tu"
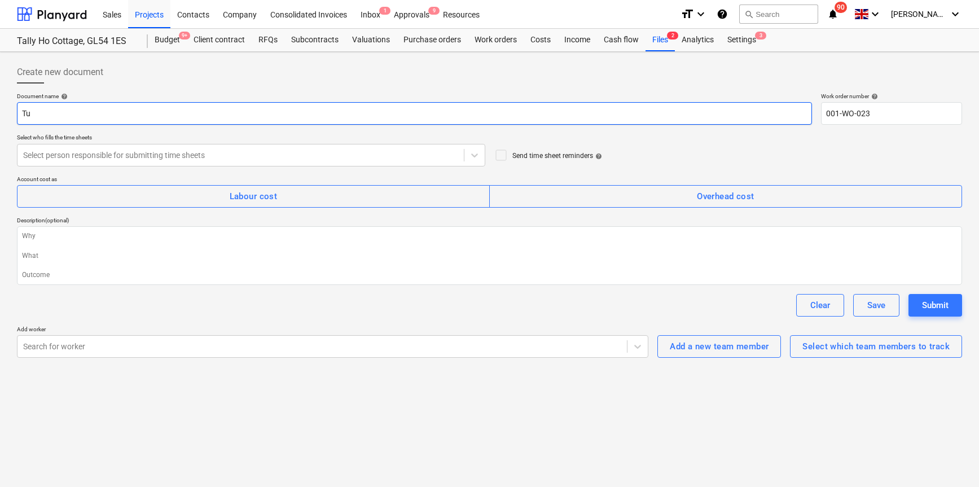
type textarea "x"
type input "Tue"
type textarea "x"
type input "Tuesda"
type textarea "x"
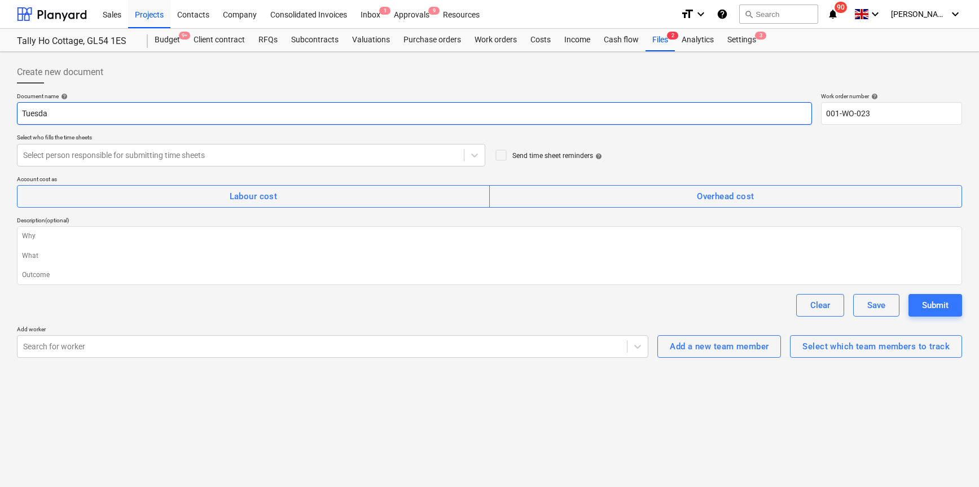
type input "[DATE]"
type textarea "x"
type input "[DATE]"
type textarea "x"
type input "[DATE] 1"
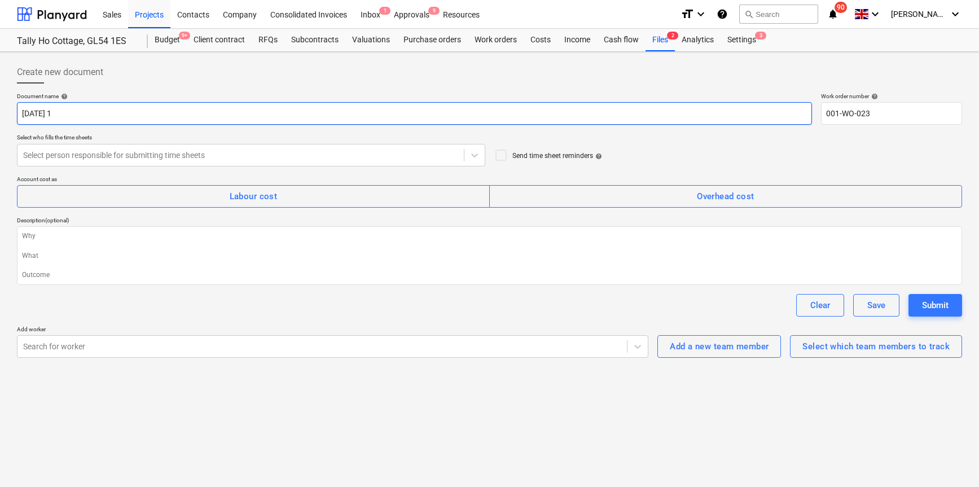
type textarea "x"
type input "[DATE] 14"
type textarea "x"
type input "[DATE] 14t"
type textarea "x"
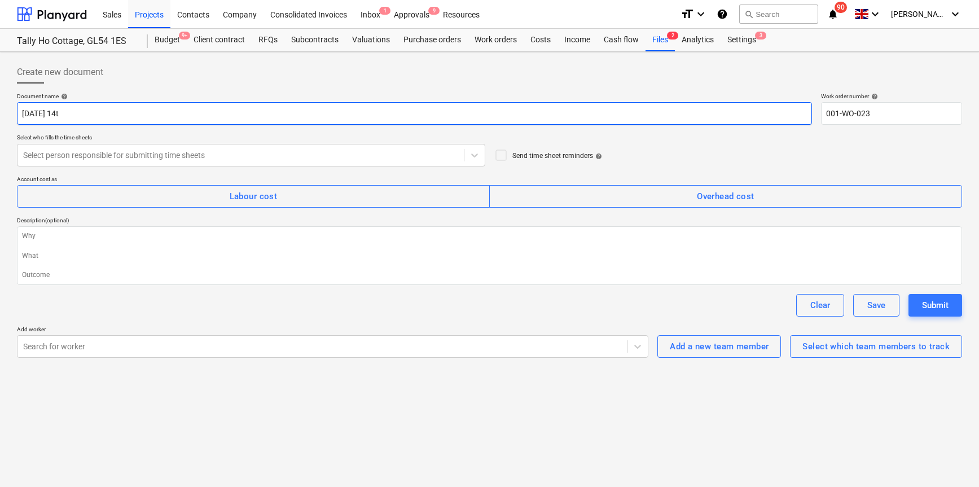
type input "[DATE] 14th"
type textarea "x"
type input "[DATE] 14th"
type textarea "x"
type input "[DATE] 14th O"
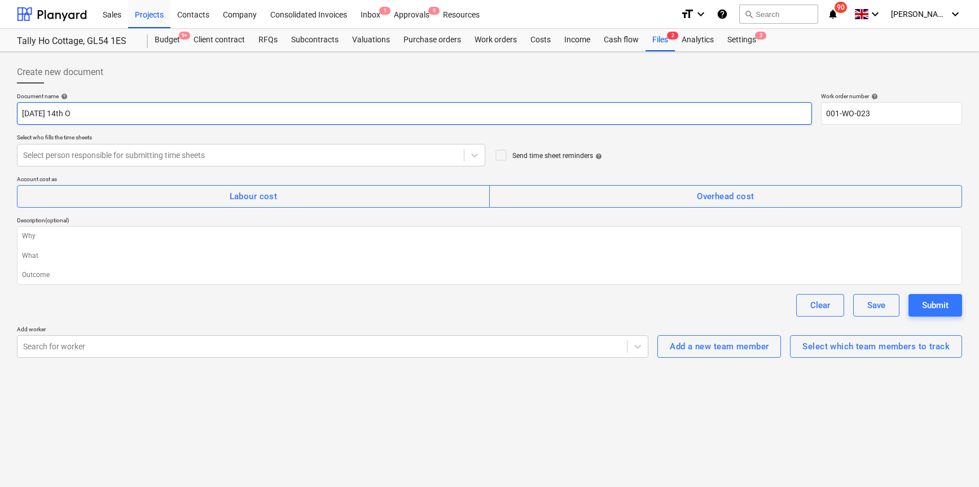
type textarea "x"
type input "[DATE] 14th Oc"
type textarea "x"
type input "[DATE]"
type textarea "x"
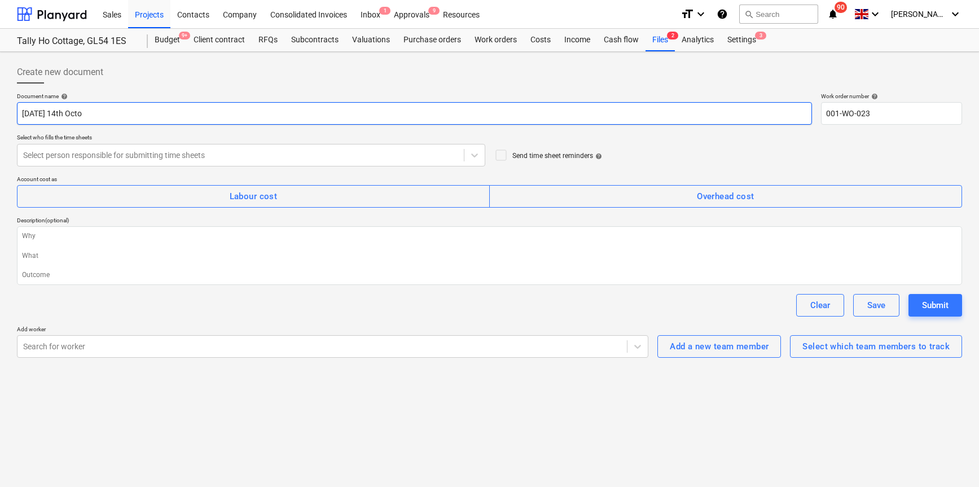
type input "[DATE] 14th Octob"
type textarea "x"
type input "[DATE] 14th Octo"
type textarea "x"
type input "[DATE]"
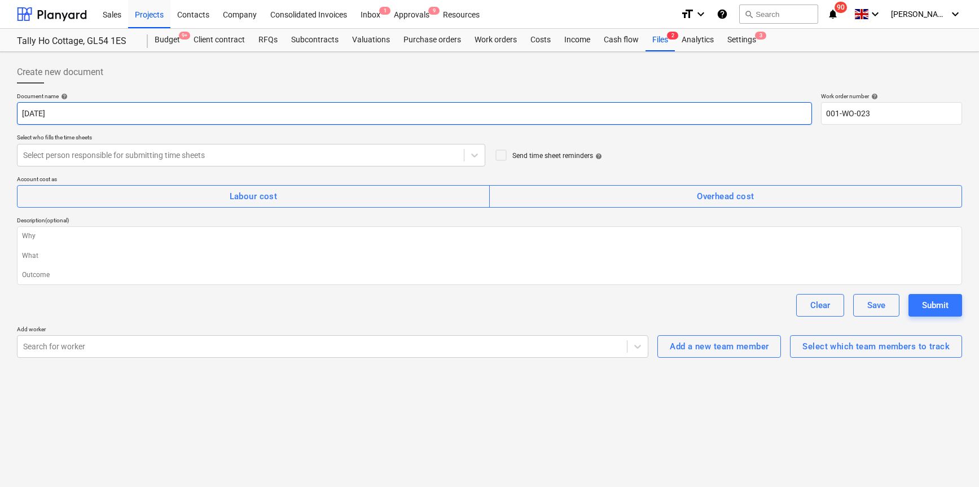
type textarea "x"
type input "[DATE]"
type textarea "x"
type input "[DATE] 2"
type textarea "x"
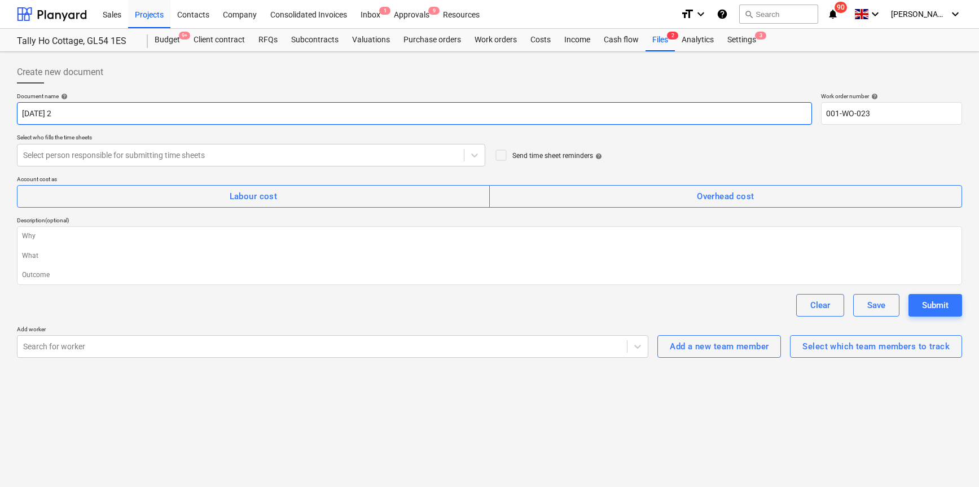
type input "[DATE]"
type textarea "x"
type input "[DATE]"
type textarea "x"
type input "[DATE]"
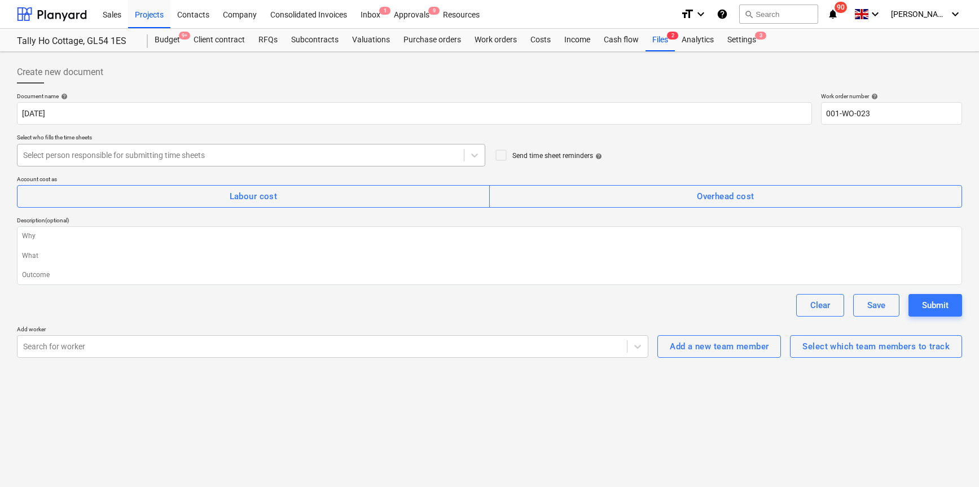
click at [167, 150] on div at bounding box center [240, 155] width 435 height 11
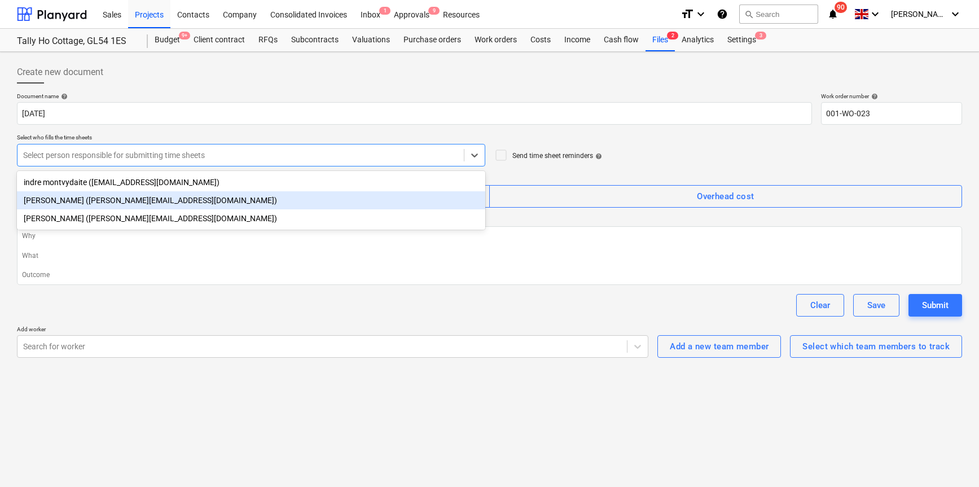
click at [142, 194] on div "[PERSON_NAME] ([PERSON_NAME][EMAIL_ADDRESS][DOMAIN_NAME])" at bounding box center [251, 200] width 468 height 18
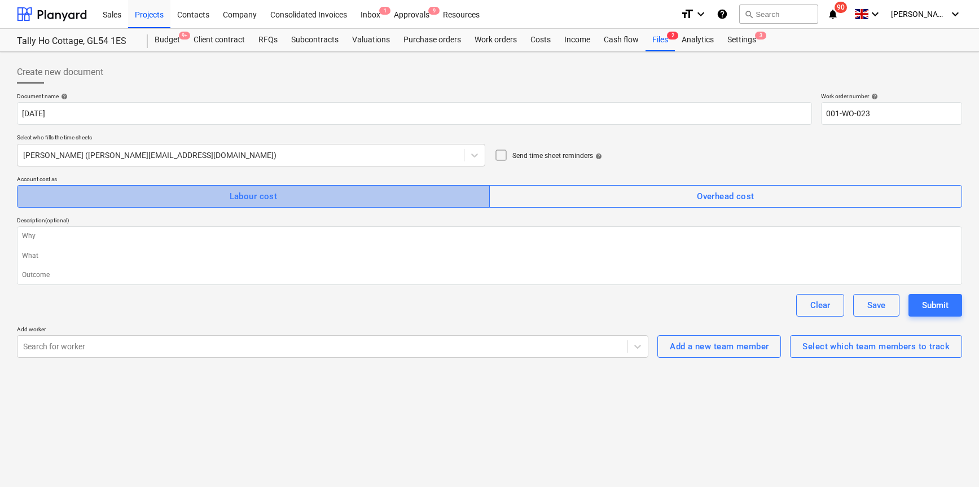
click at [254, 203] on div "Labour cost" at bounding box center [254, 196] width 48 height 15
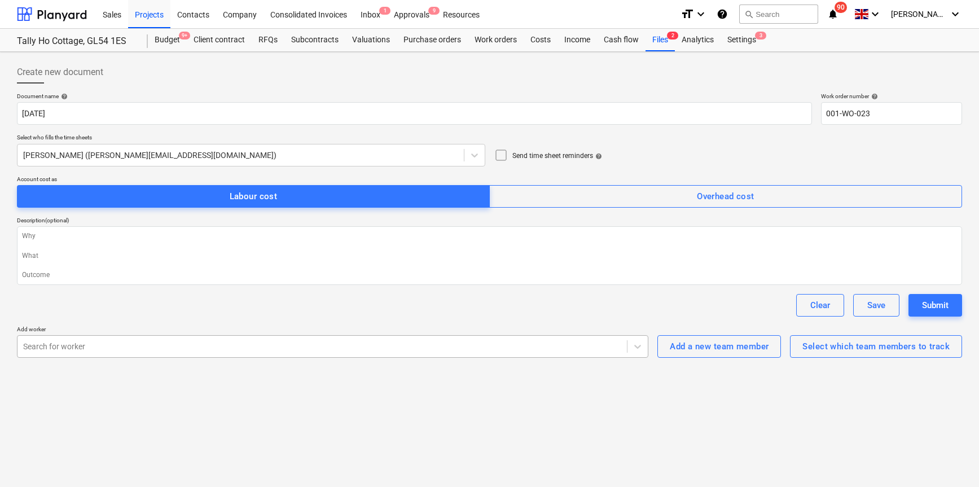
click at [588, 339] on div "Search for worker" at bounding box center [322, 347] width 610 height 16
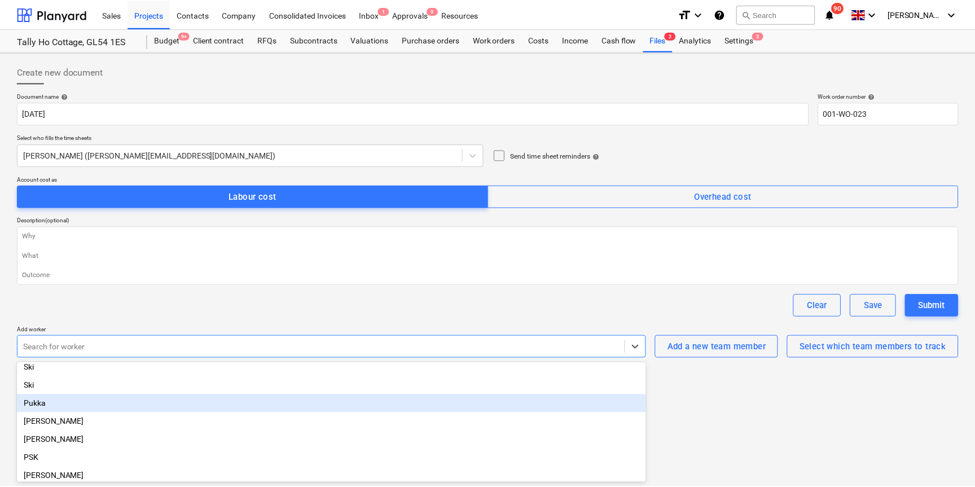
scroll to position [113, 0]
click at [65, 405] on div "[PERSON_NAME]" at bounding box center [333, 405] width 632 height 18
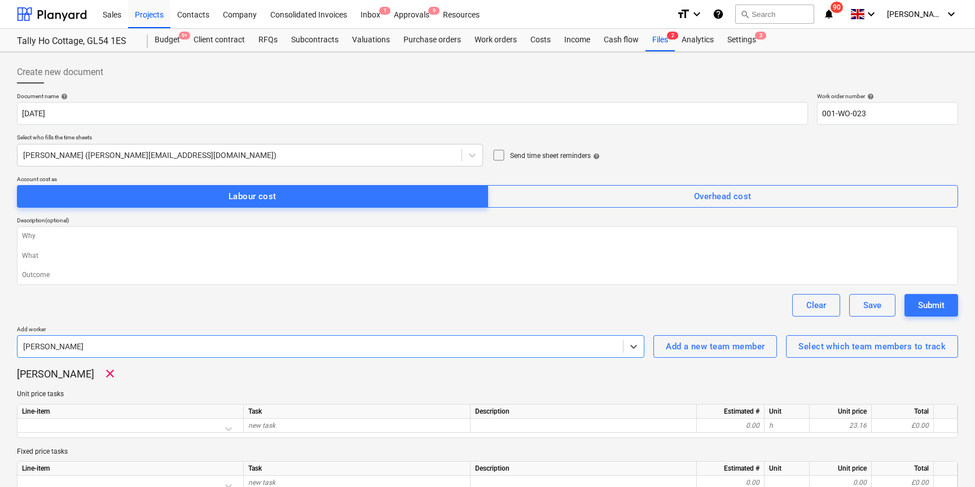
scroll to position [49, 0]
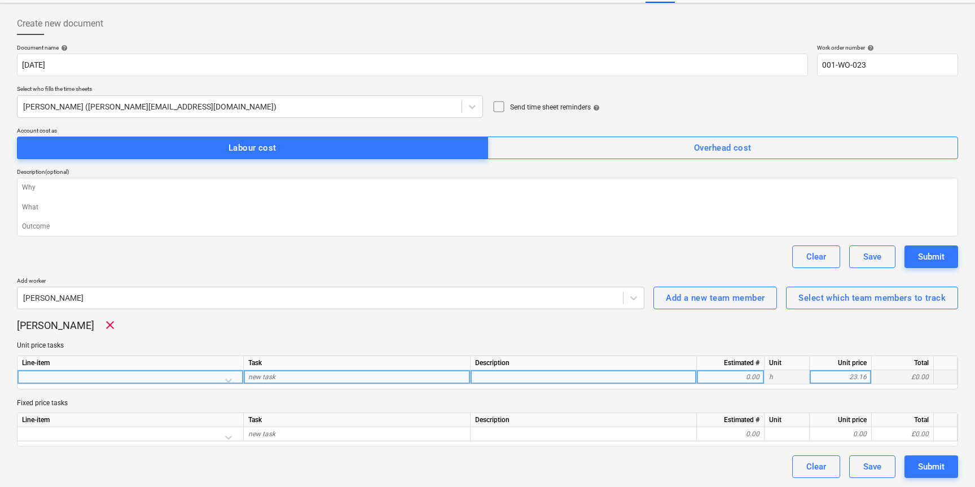
click at [227, 380] on div at bounding box center [130, 380] width 217 height 20
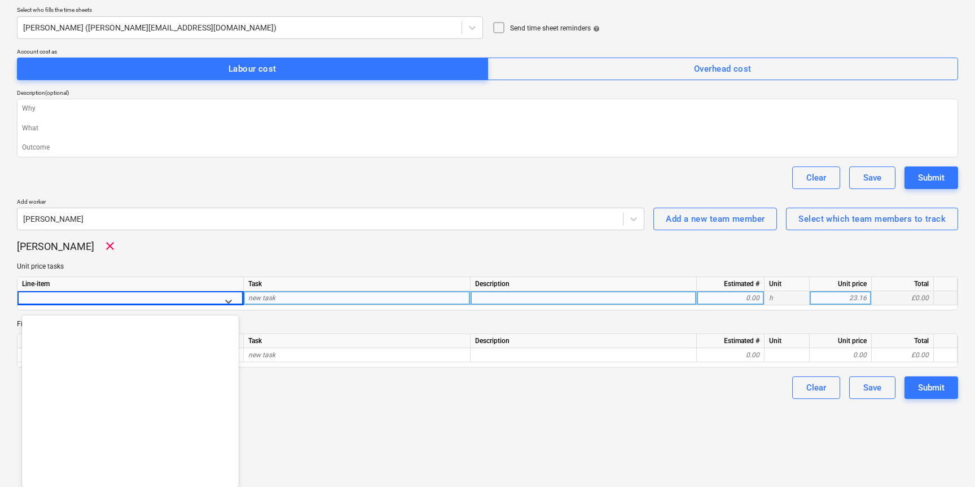
scroll to position [1490, 0]
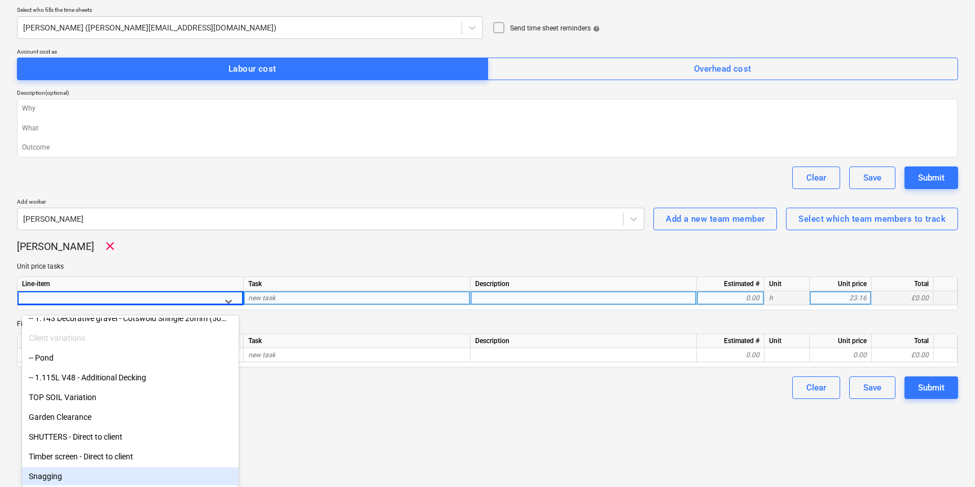
click at [72, 478] on div "Snagging" at bounding box center [130, 476] width 217 height 18
type textarea "x"
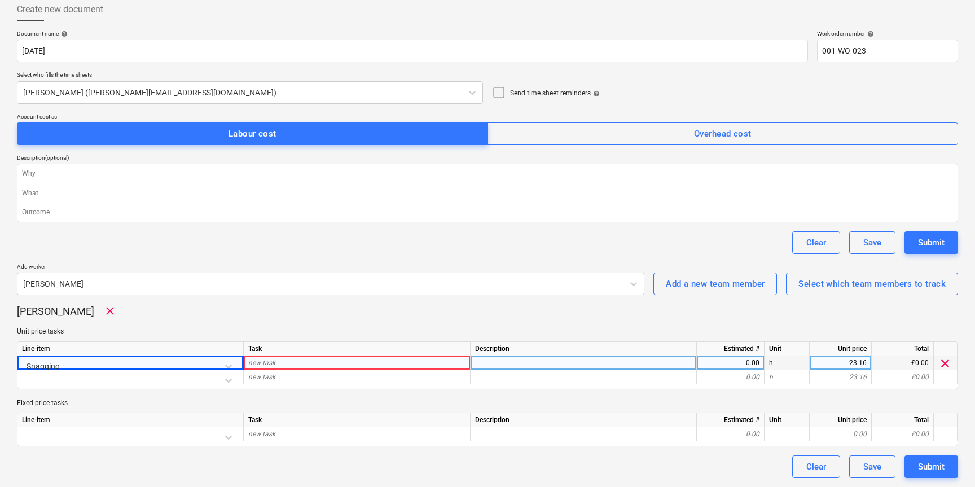
click at [431, 366] on div "new task" at bounding box center [357, 363] width 227 height 14
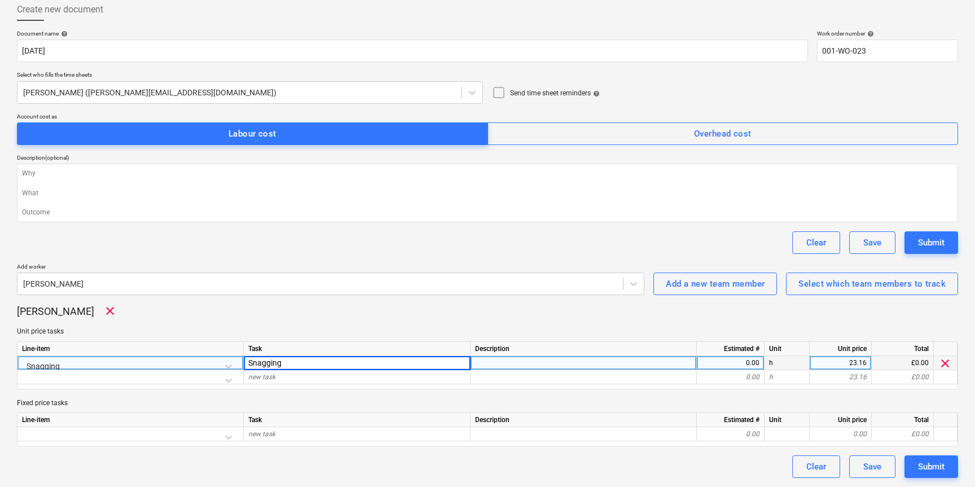
type input "Snagging"
type textarea "x"
click at [747, 365] on div "0.00" at bounding box center [731, 363] width 58 height 14
type input "8"
click at [918, 465] on div "Submit" at bounding box center [931, 466] width 27 height 15
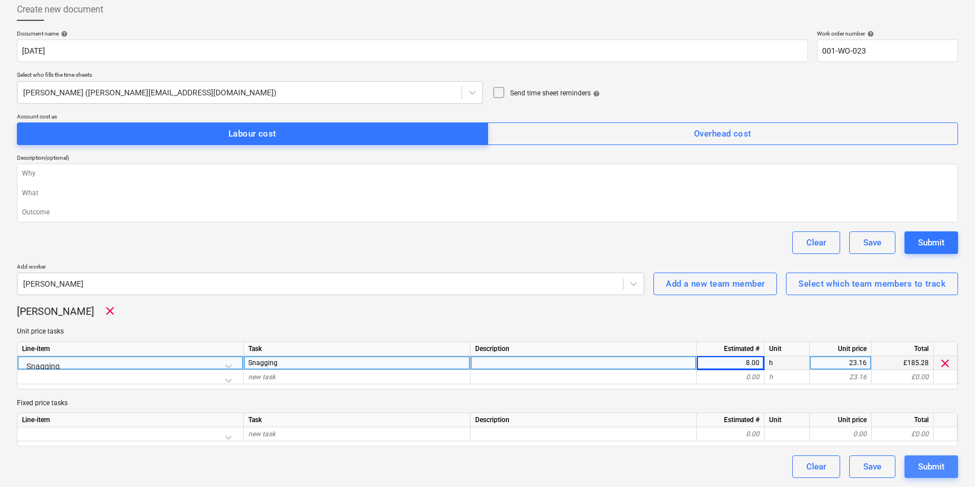
type textarea "x"
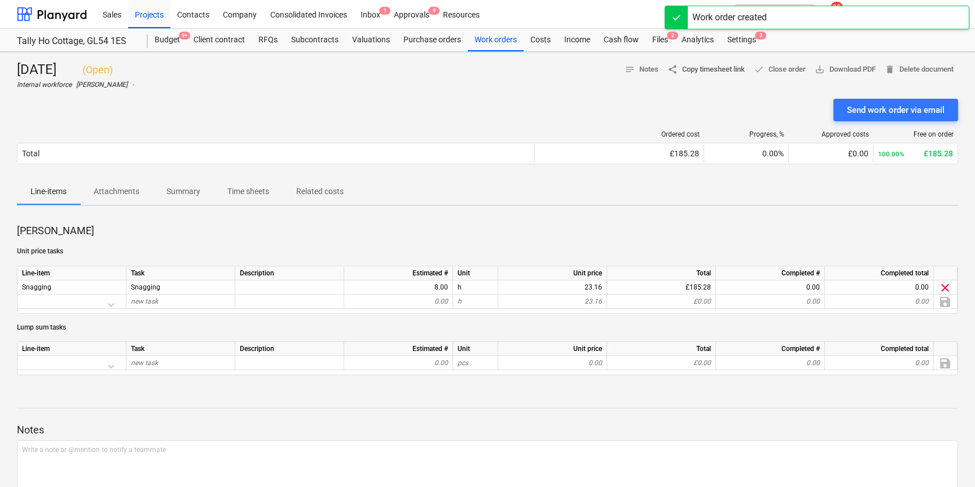
click at [711, 69] on span "share Copy timesheet link" at bounding box center [706, 69] width 77 height 13
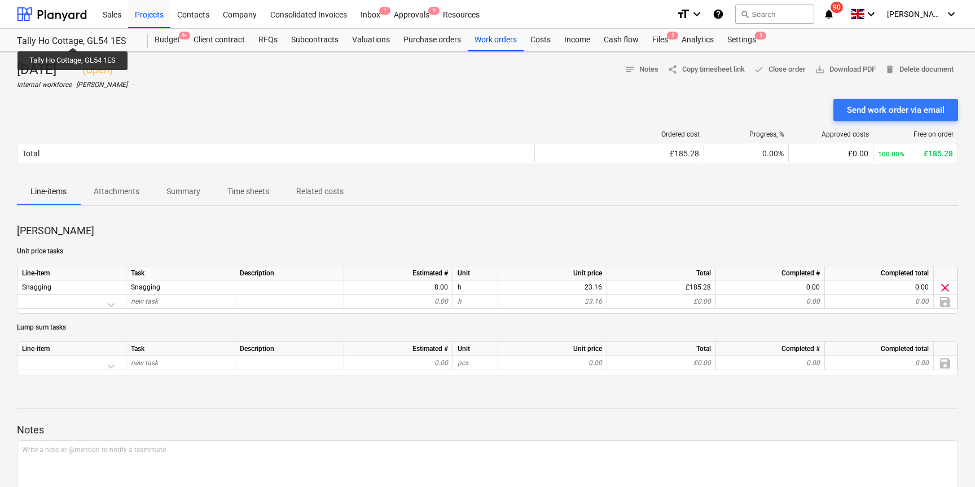
click at [73, 37] on div "Tally Ho Cottage, GL54 1ES" at bounding box center [75, 42] width 117 height 12
click at [73, 6] on div at bounding box center [52, 14] width 70 height 28
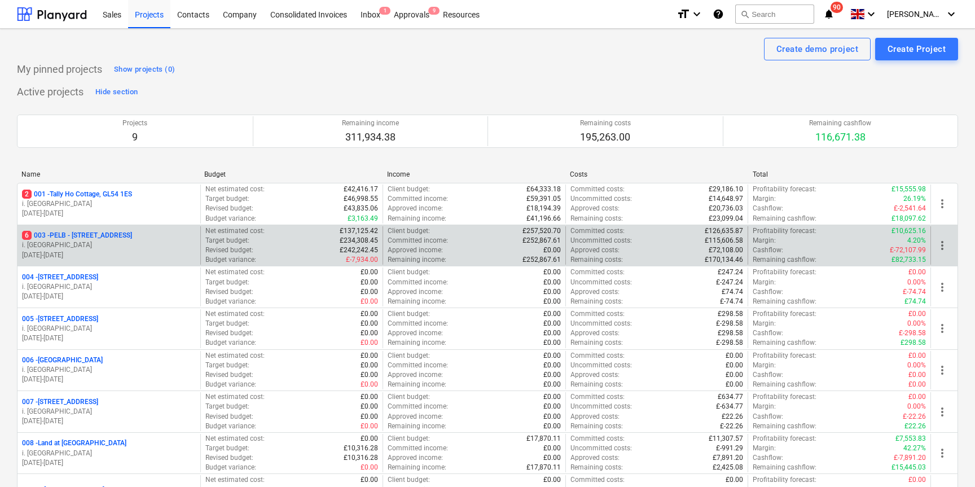
click at [120, 231] on p "6 003 - PELB - [GEOGRAPHIC_DATA], [GEOGRAPHIC_DATA], GL2 7NE" at bounding box center [77, 236] width 110 height 10
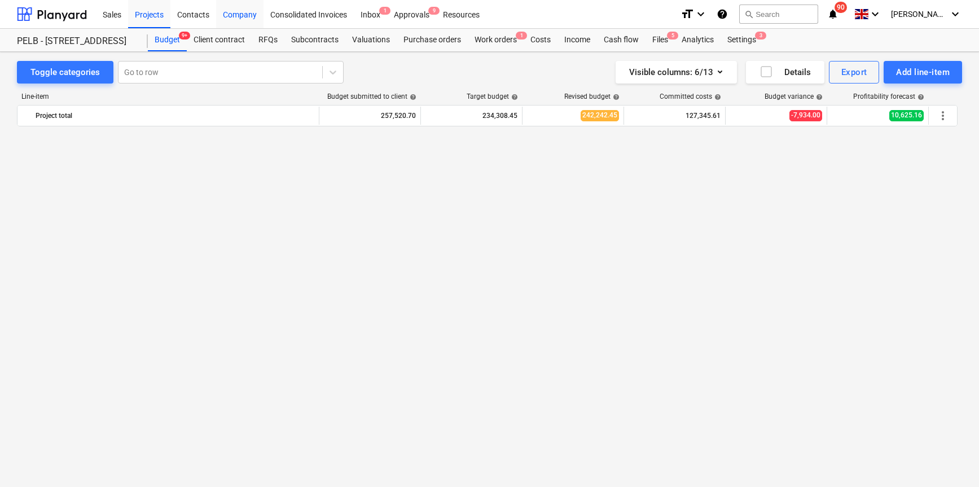
scroll to position [7040, 0]
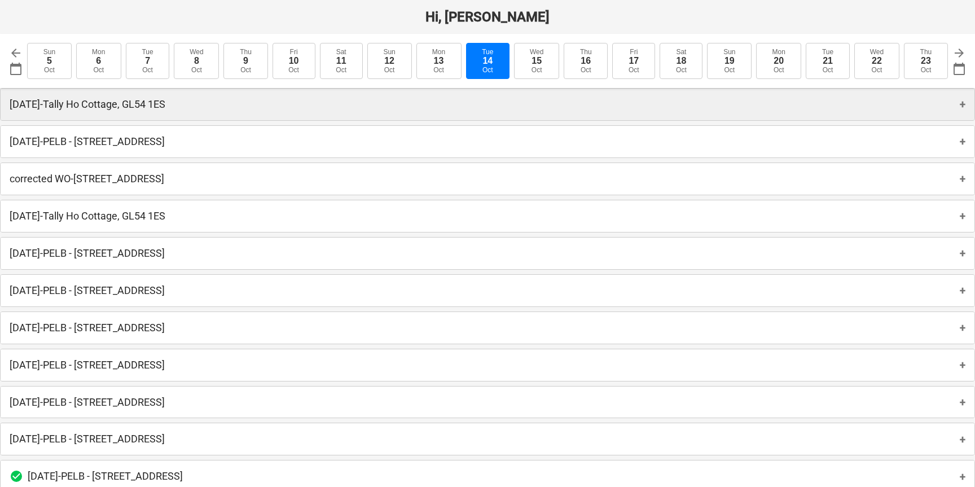
click at [125, 105] on p "[DATE] - [GEOGRAPHIC_DATA], GL54 1ES" at bounding box center [88, 105] width 156 height 14
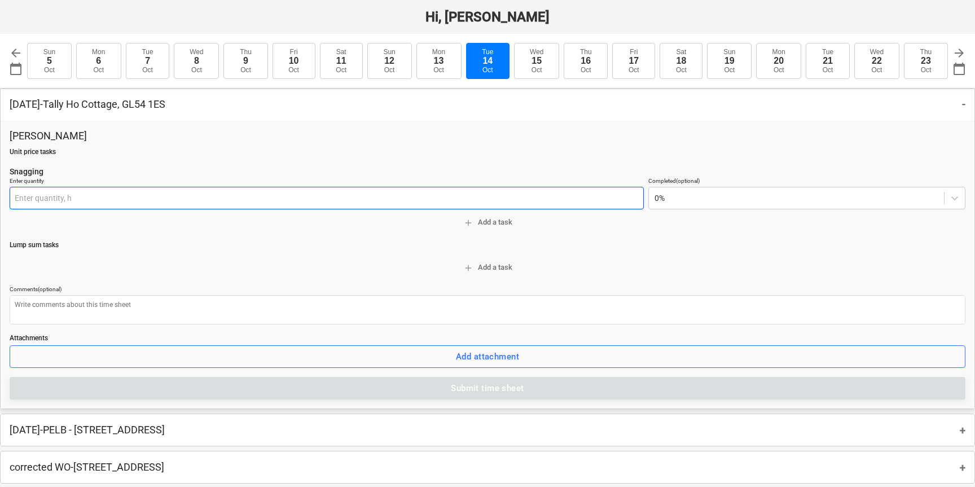
click at [137, 193] on input "text" at bounding box center [327, 198] width 634 height 23
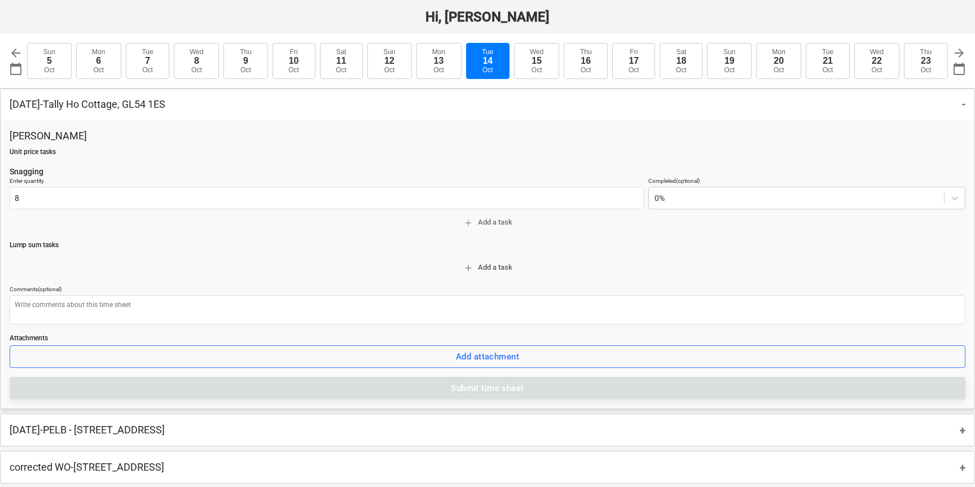
type input "8.00 h"
click at [375, 267] on span "add Add a task" at bounding box center [487, 267] width 947 height 13
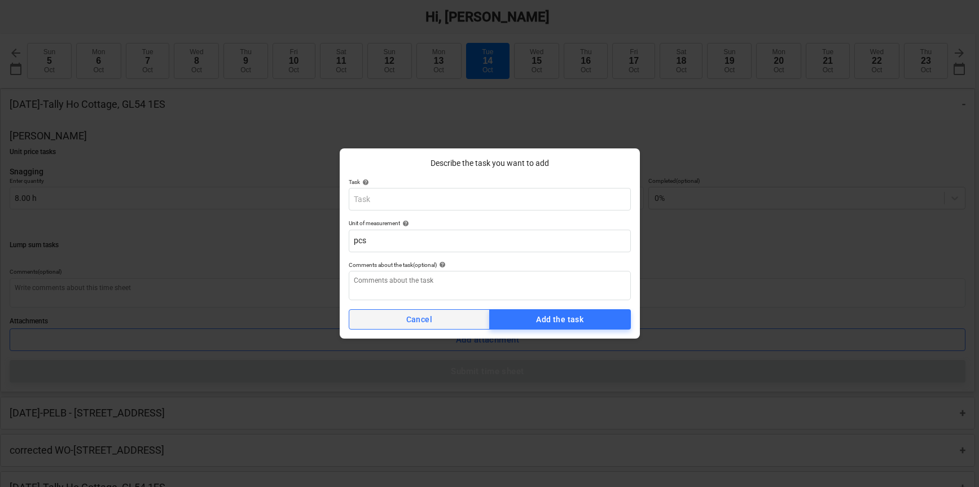
click at [441, 322] on span "Cancel" at bounding box center [420, 320] width 124 height 14
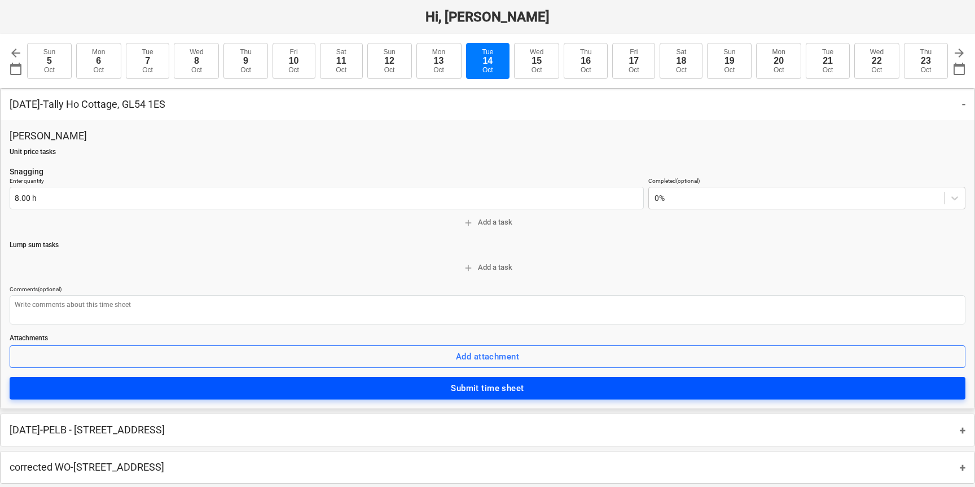
click at [462, 386] on div "Submit time sheet" at bounding box center [487, 388] width 73 height 15
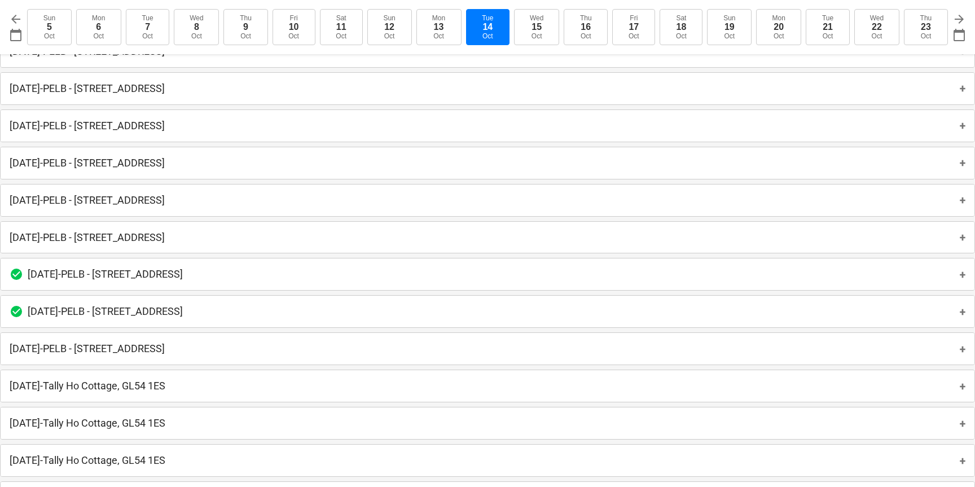
scroll to position [207, 0]
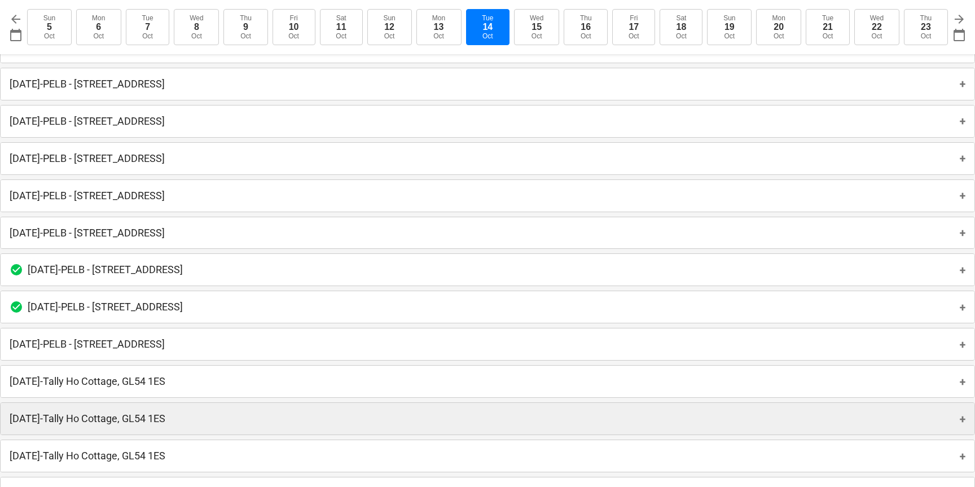
click at [93, 417] on p "Tuesday 14th Oct 2025 - Tally Ho Cottage, GL54 1ES" at bounding box center [88, 419] width 156 height 14
type textarea "x"
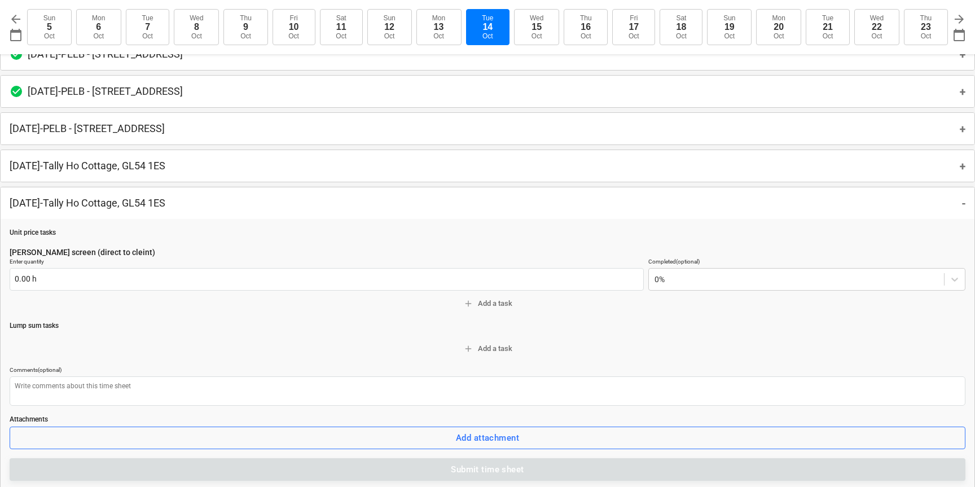
scroll to position [443, 0]
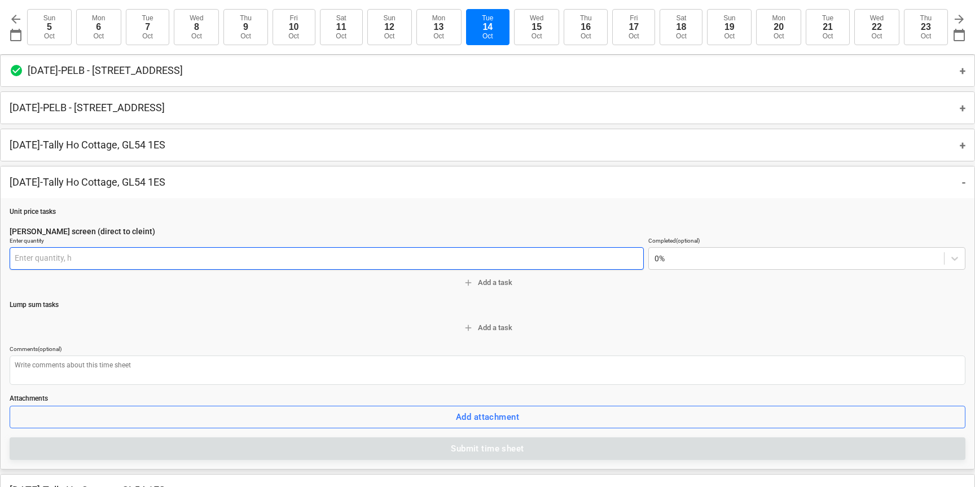
click at [48, 261] on input "text" at bounding box center [327, 258] width 634 height 23
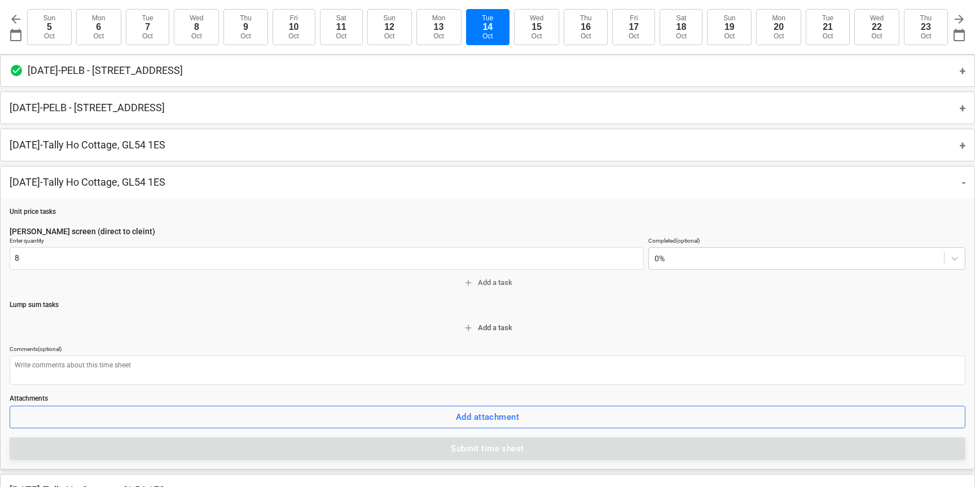
type input "8.00 h"
click at [34, 327] on span "add Add a task" at bounding box center [487, 328] width 947 height 13
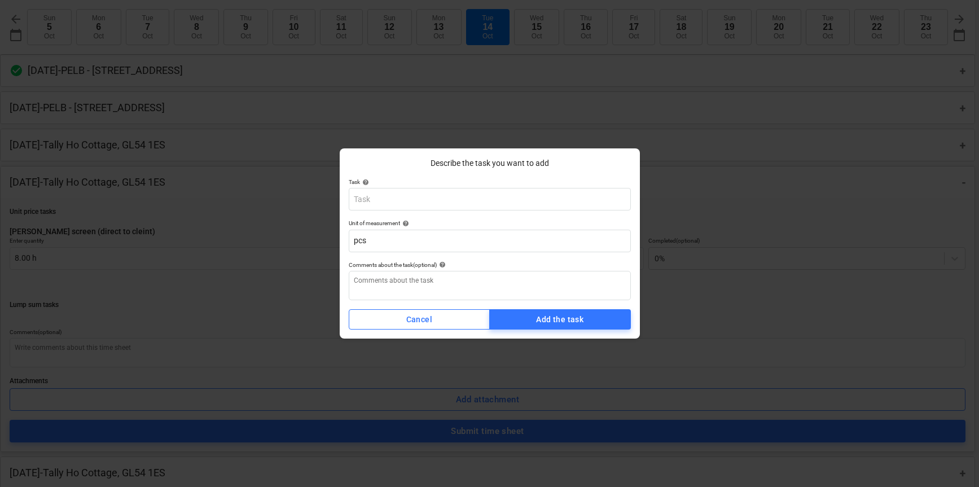
click at [396, 312] on button "Cancel" at bounding box center [420, 319] width 142 height 20
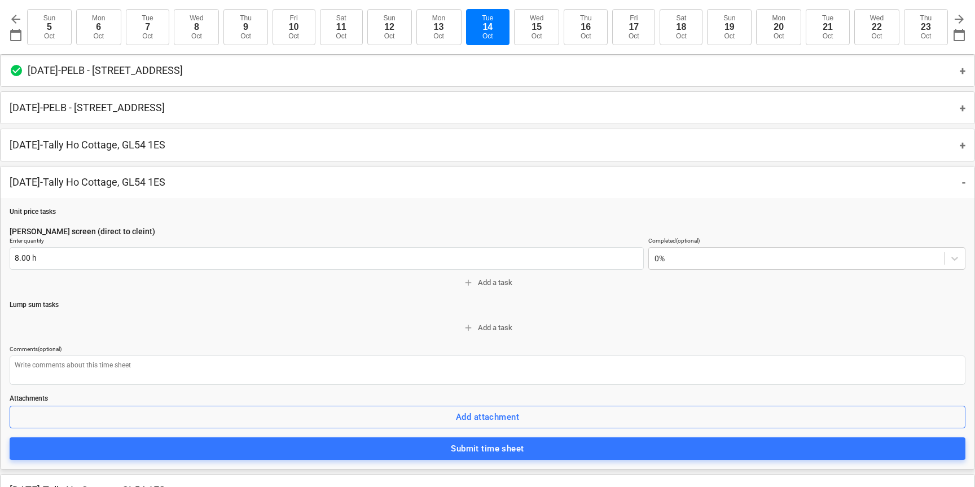
scroll to position [601, 0]
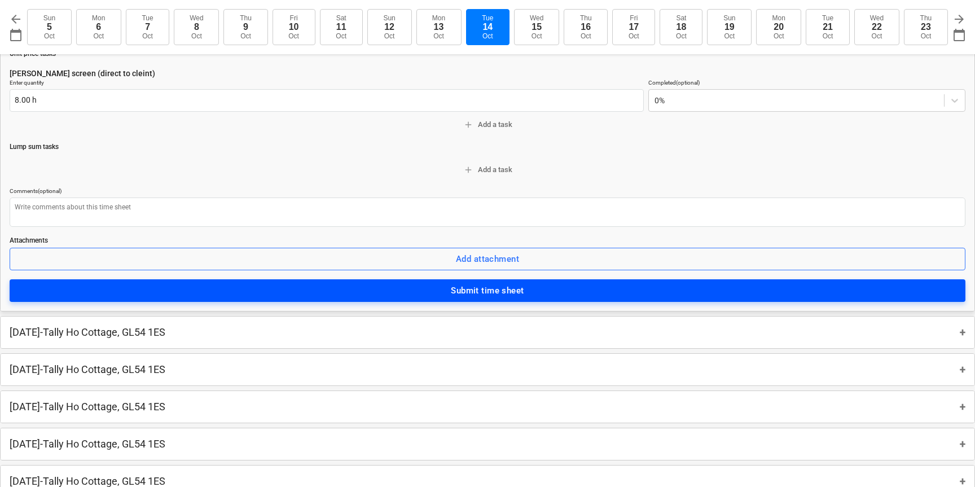
click at [547, 291] on span "Submit time sheet" at bounding box center [487, 290] width 931 height 15
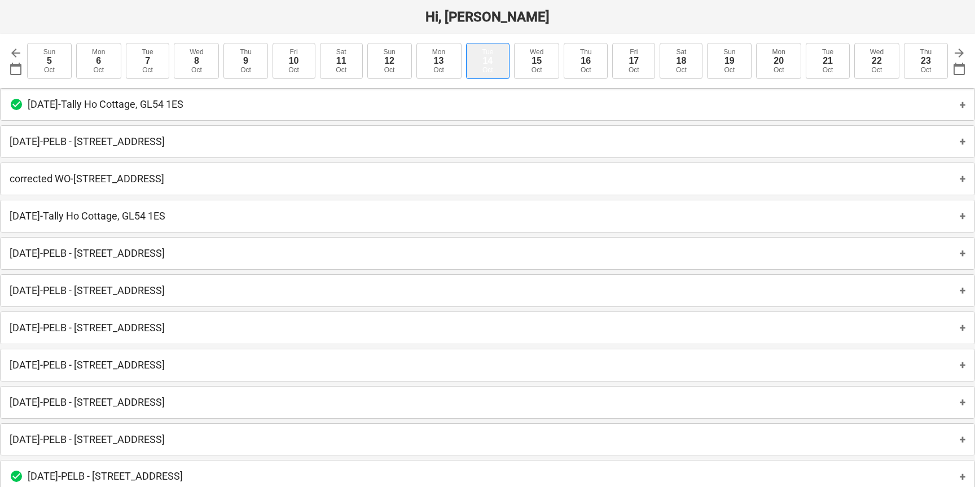
click at [476, 65] on button "Tue 14 Oct" at bounding box center [488, 61] width 44 height 36
click at [488, 63] on div "14" at bounding box center [488, 61] width 10 height 10
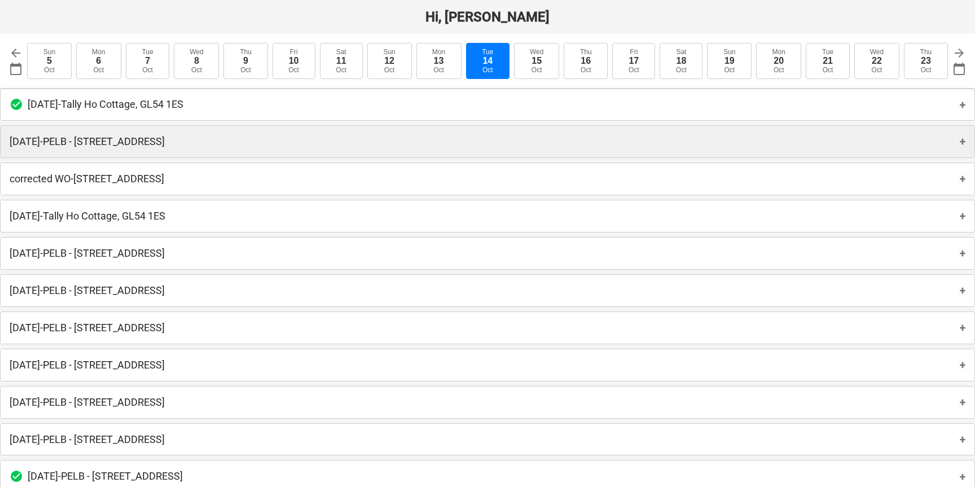
click at [103, 139] on p "Tuesday 14th October 2025 - PELB - Castle lane, Moreton Valence, GL2 7NE" at bounding box center [87, 142] width 155 height 14
type textarea "x"
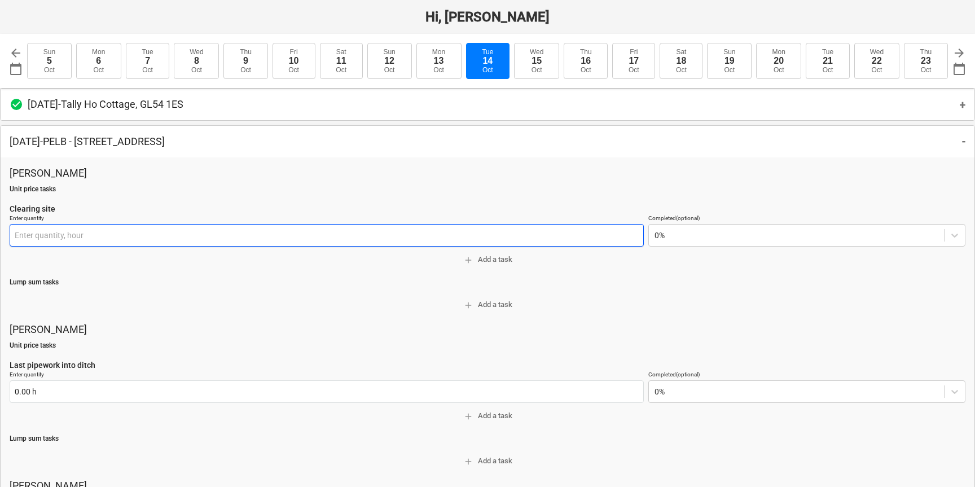
click at [24, 238] on input "text" at bounding box center [327, 235] width 634 height 23
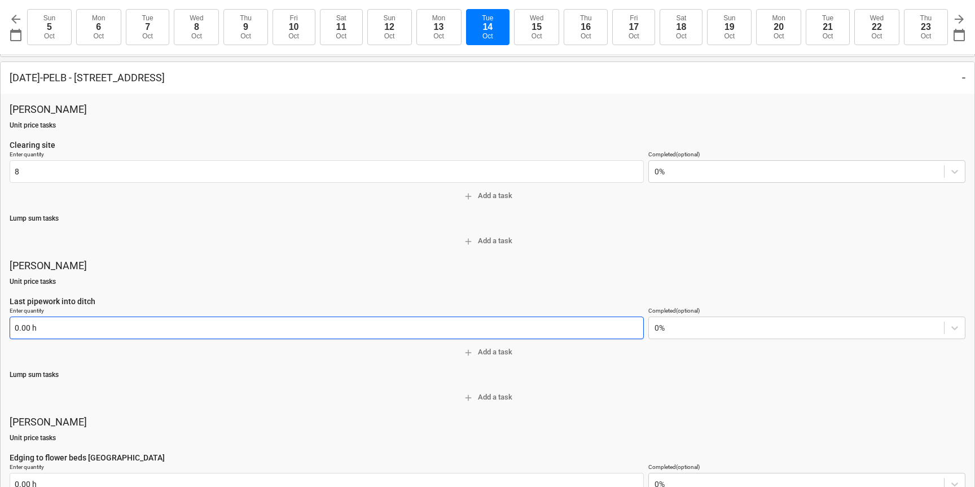
type input "8.00 hour"
click at [26, 328] on input "text" at bounding box center [327, 328] width 634 height 23
type textarea "x"
type input "8"
type textarea "x"
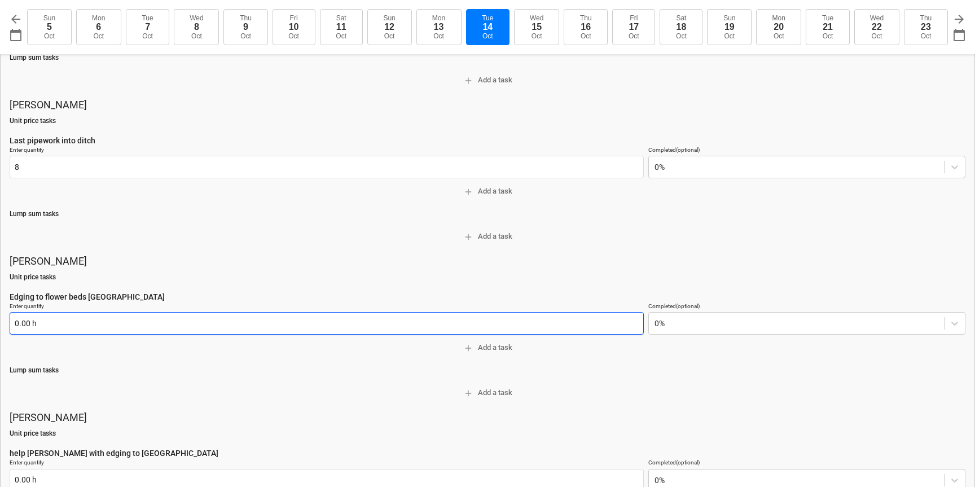
type input "8.00 h"
click at [28, 326] on input "text" at bounding box center [327, 323] width 634 height 23
type textarea "x"
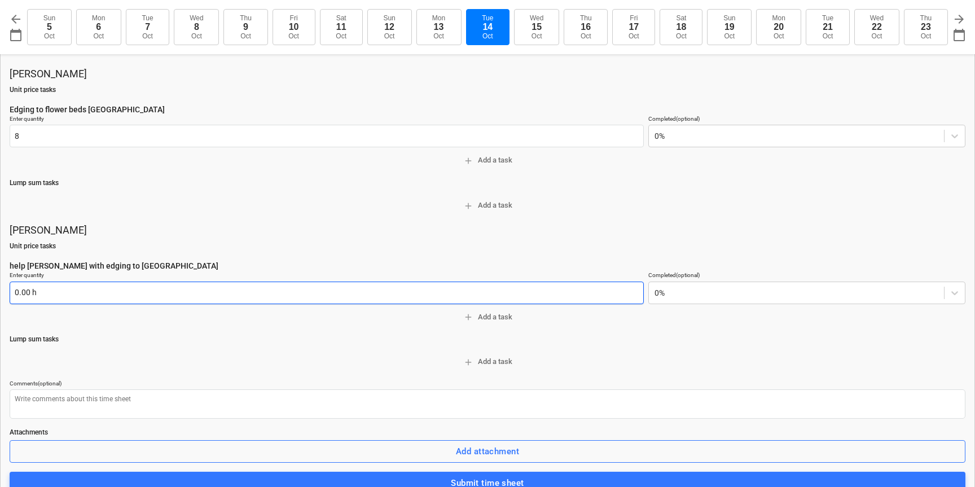
type input "8.00 h"
click at [25, 290] on input "text" at bounding box center [327, 293] width 634 height 23
type textarea "x"
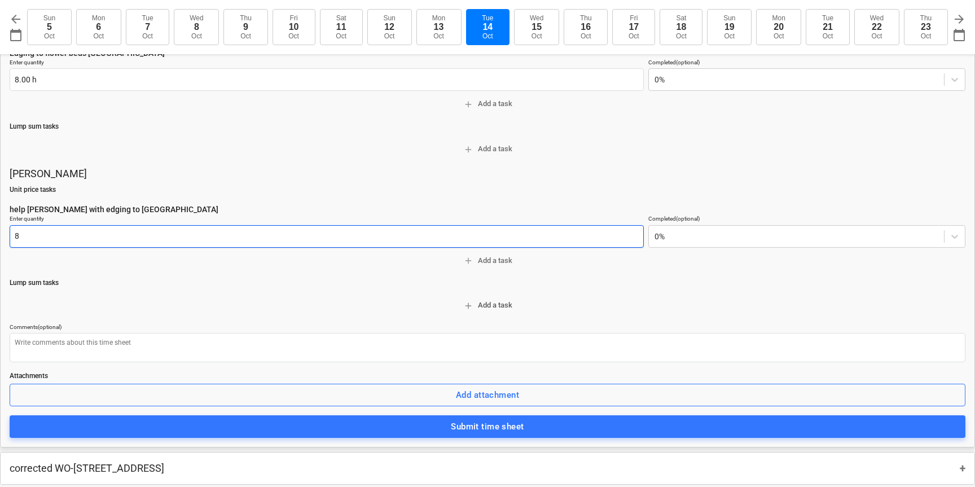
scroll to position [480, 0]
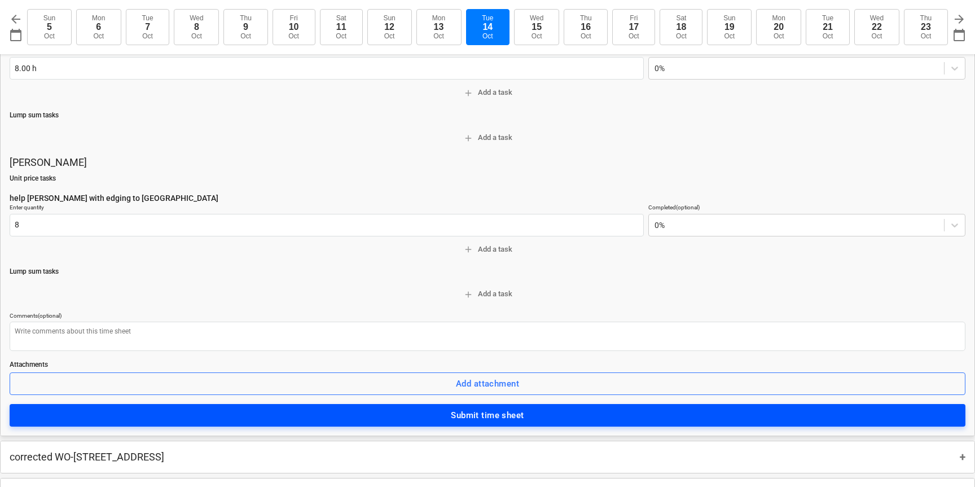
type input "8.00 h"
click at [484, 420] on div "Submit time sheet" at bounding box center [487, 415] width 73 height 15
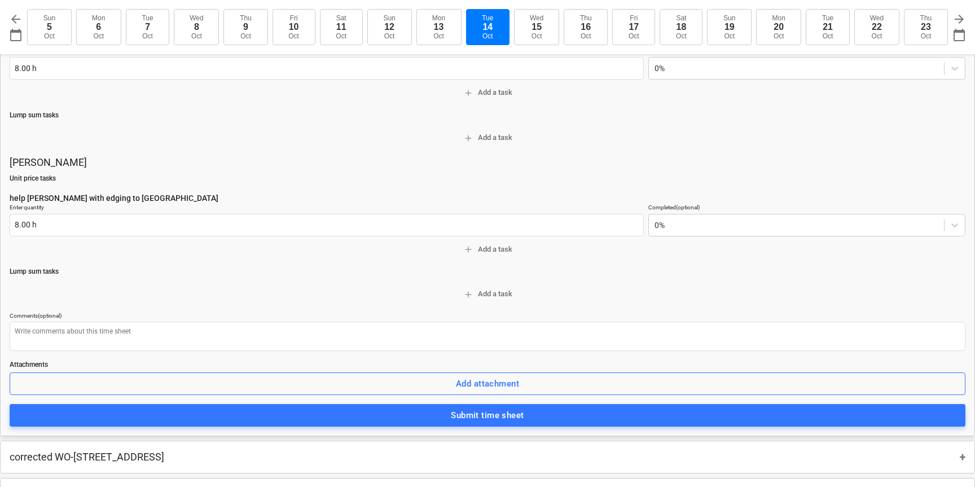
type textarea "x"
